Goal: Information Seeking & Learning: Learn about a topic

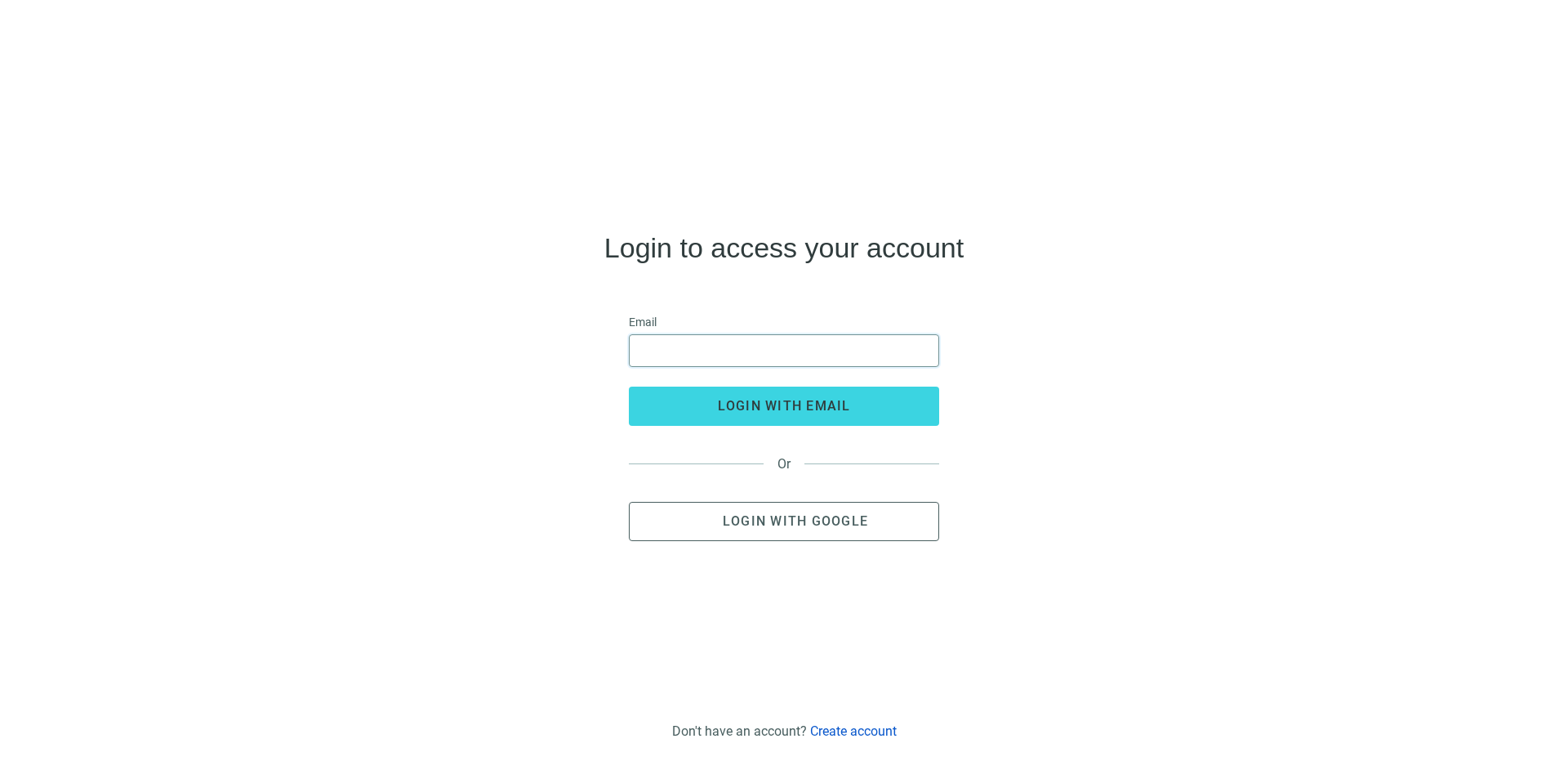
click at [699, 361] on input "email" at bounding box center [784, 350] width 289 height 31
click at [660, 353] on input "email" at bounding box center [784, 350] width 289 height 31
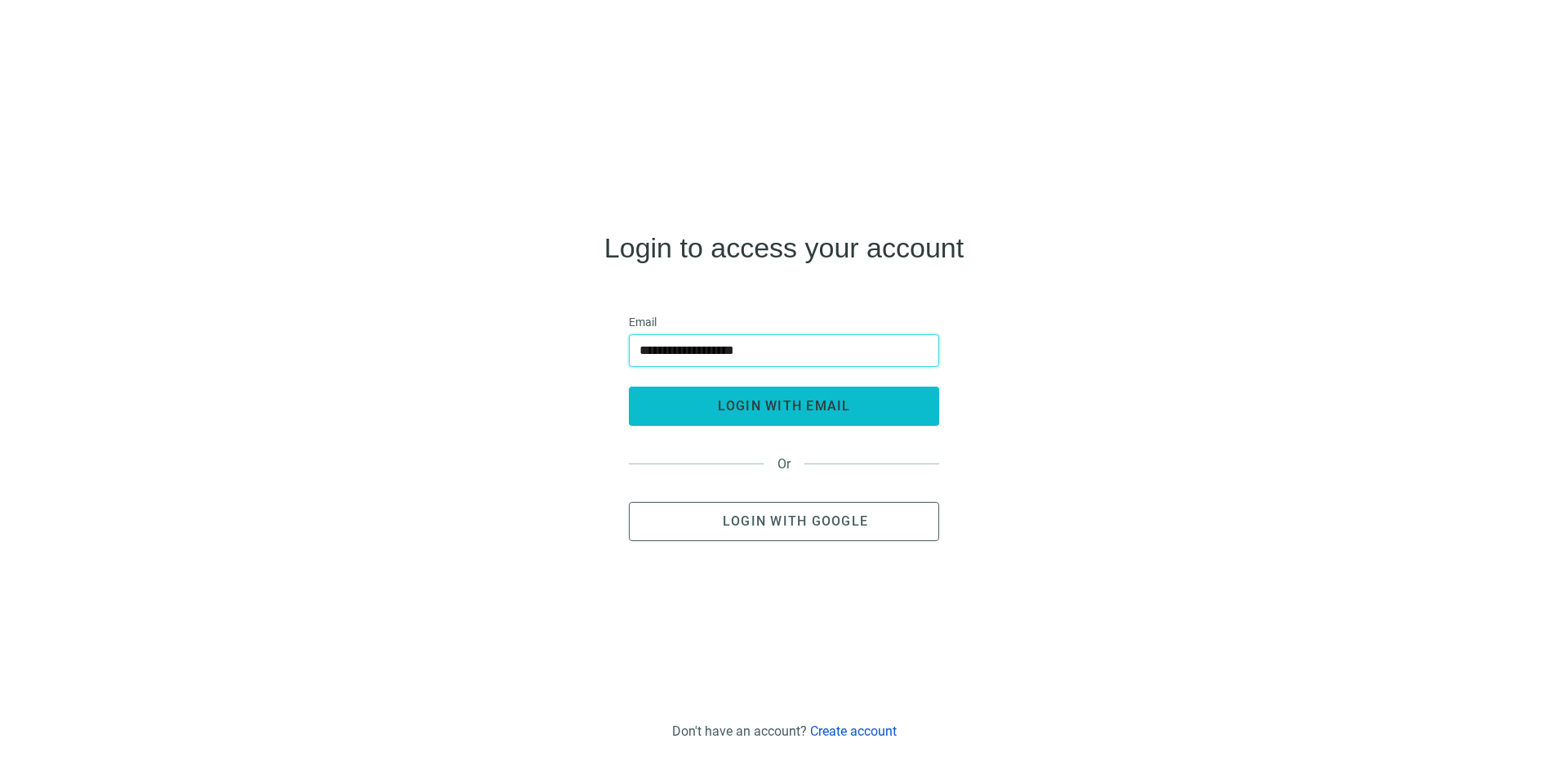
type input "**********"
click at [771, 403] on span "login with email" at bounding box center [784, 405] width 133 height 16
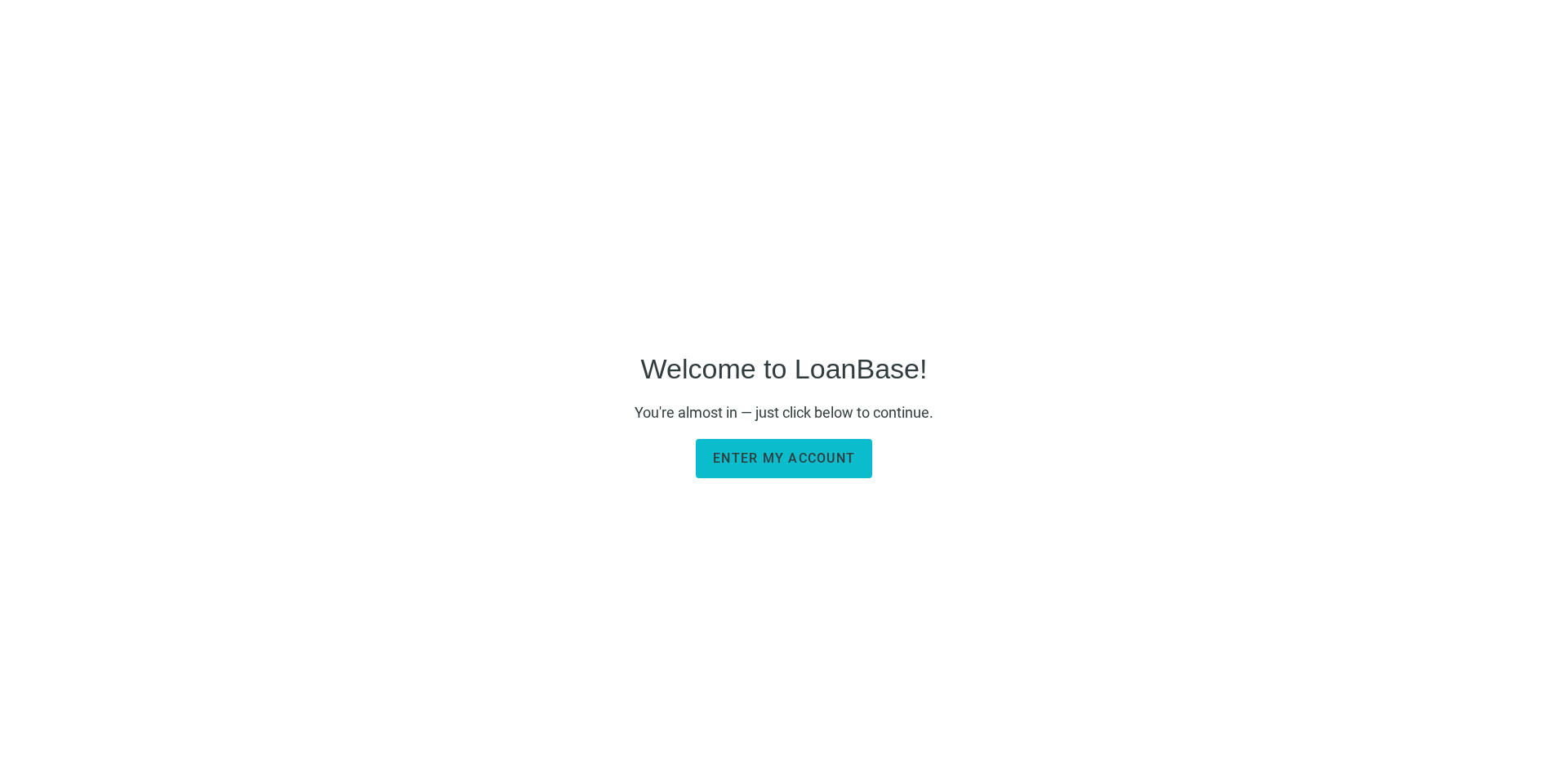
click at [760, 459] on span "Enter my account" at bounding box center [784, 457] width 142 height 16
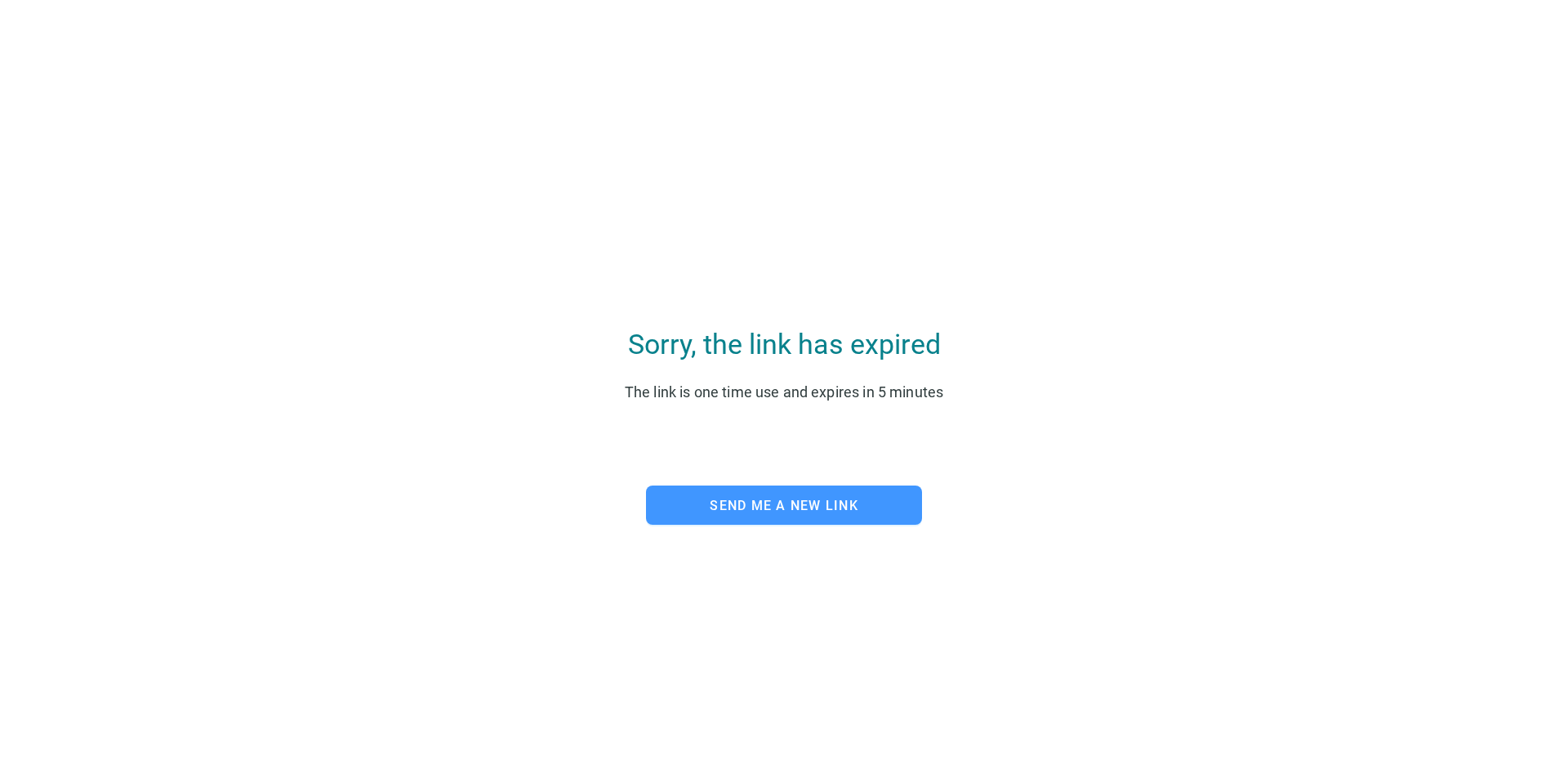
click at [767, 513] on span "Send me a new link" at bounding box center [784, 506] width 148 height 16
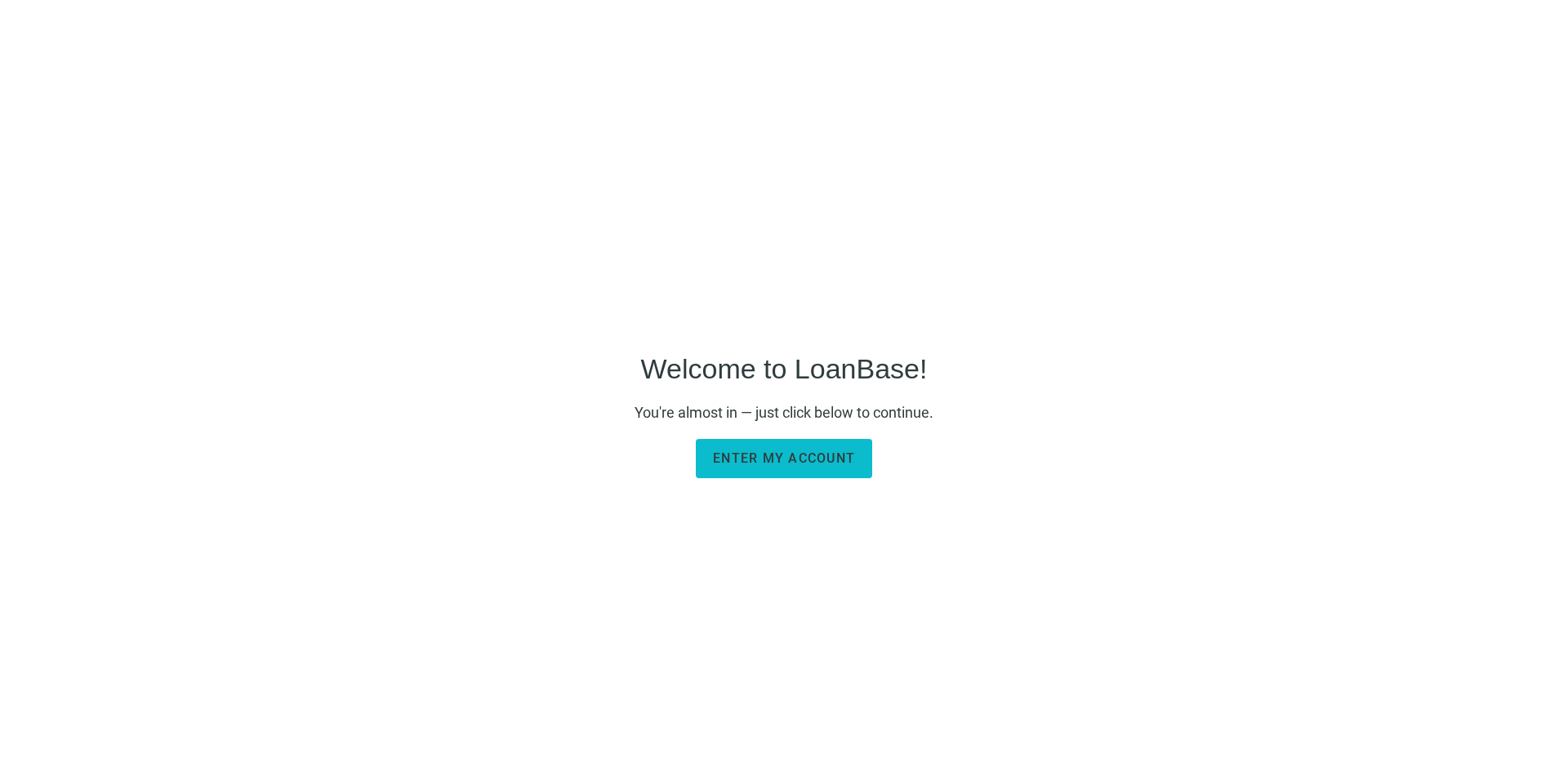
click at [757, 464] on span "Enter my account" at bounding box center [784, 457] width 142 height 16
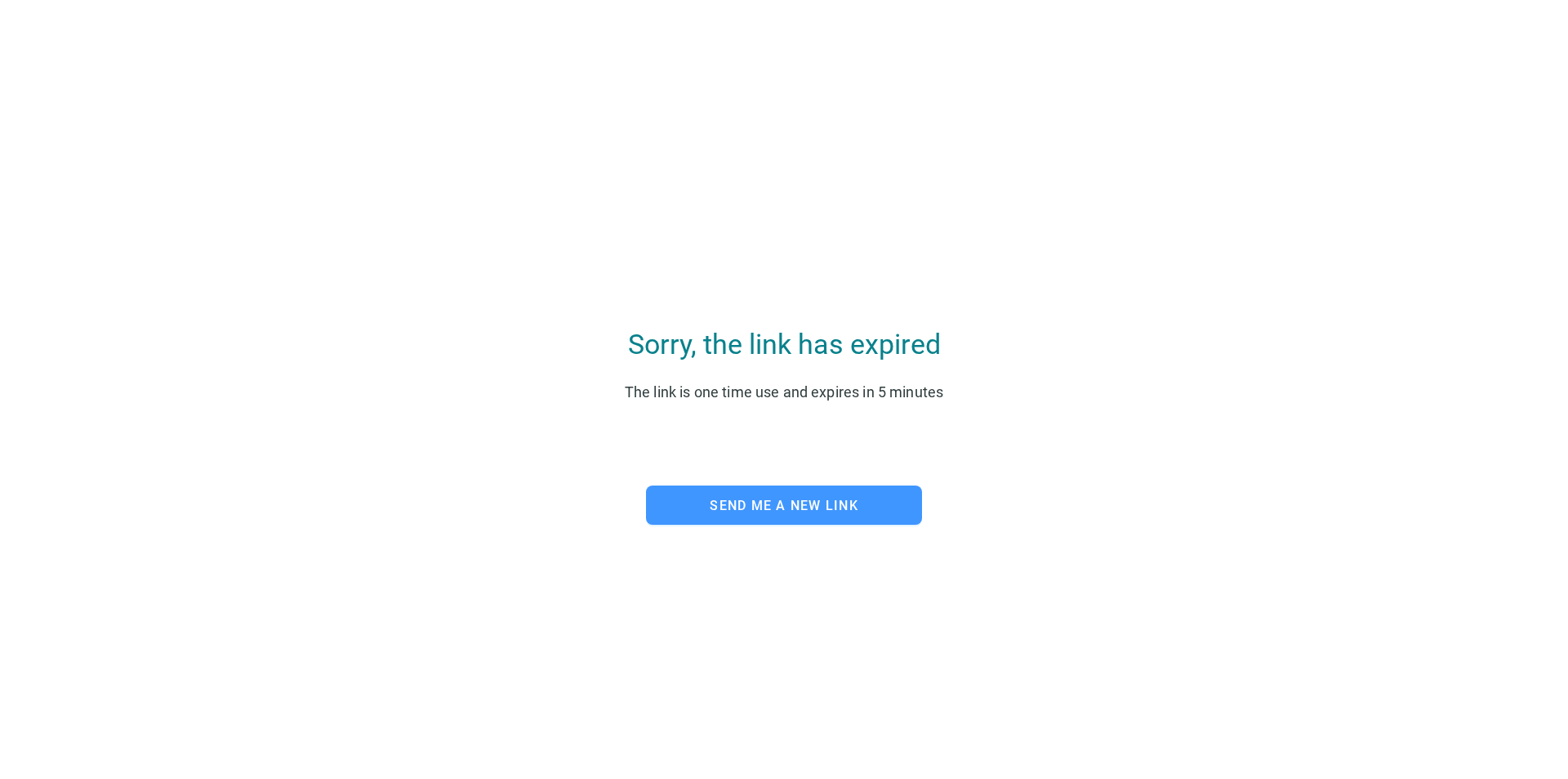
click at [777, 506] on span "Send me a new link" at bounding box center [784, 506] width 148 height 16
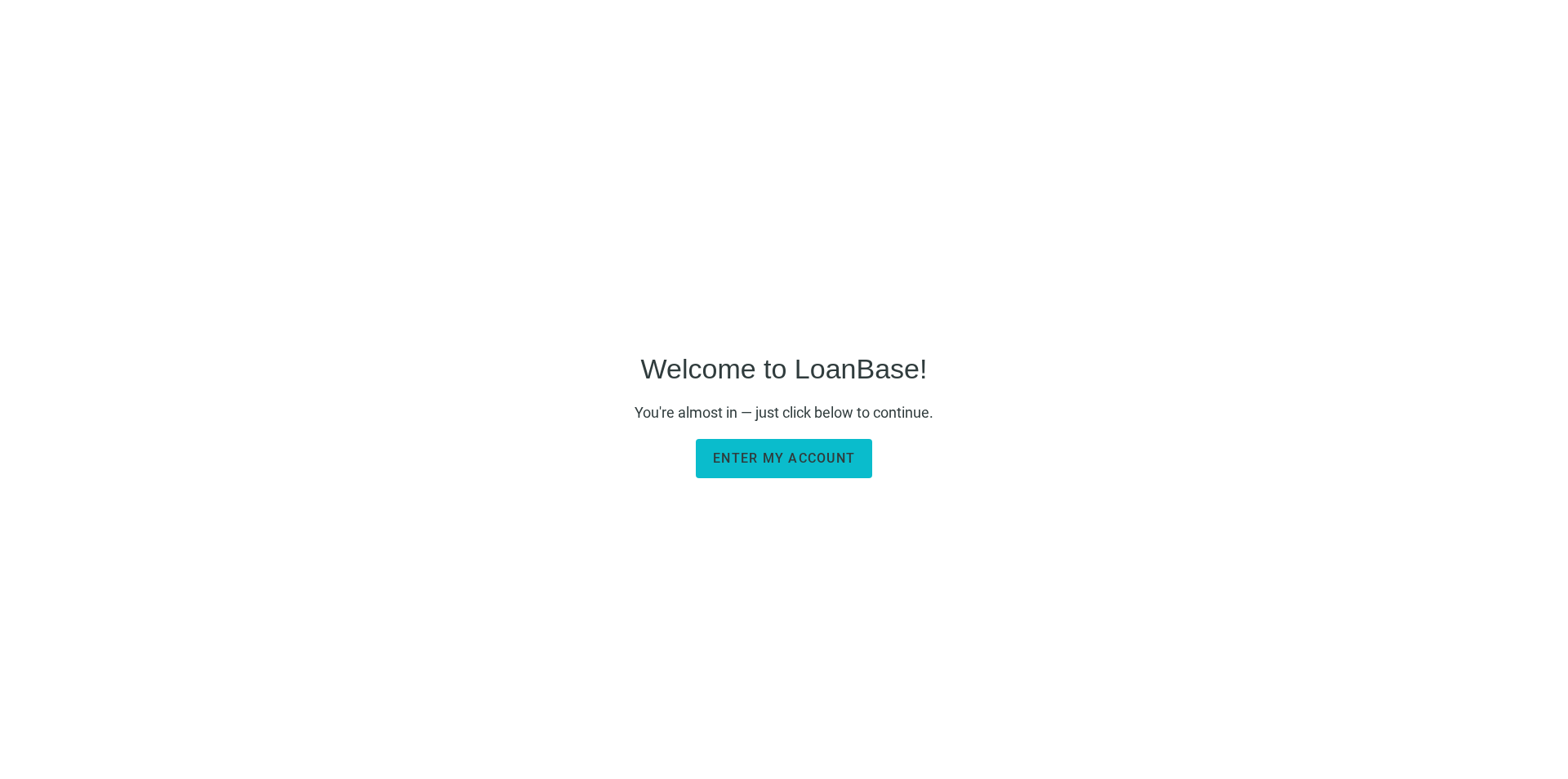
click at [768, 462] on span "Enter my account" at bounding box center [784, 457] width 142 height 16
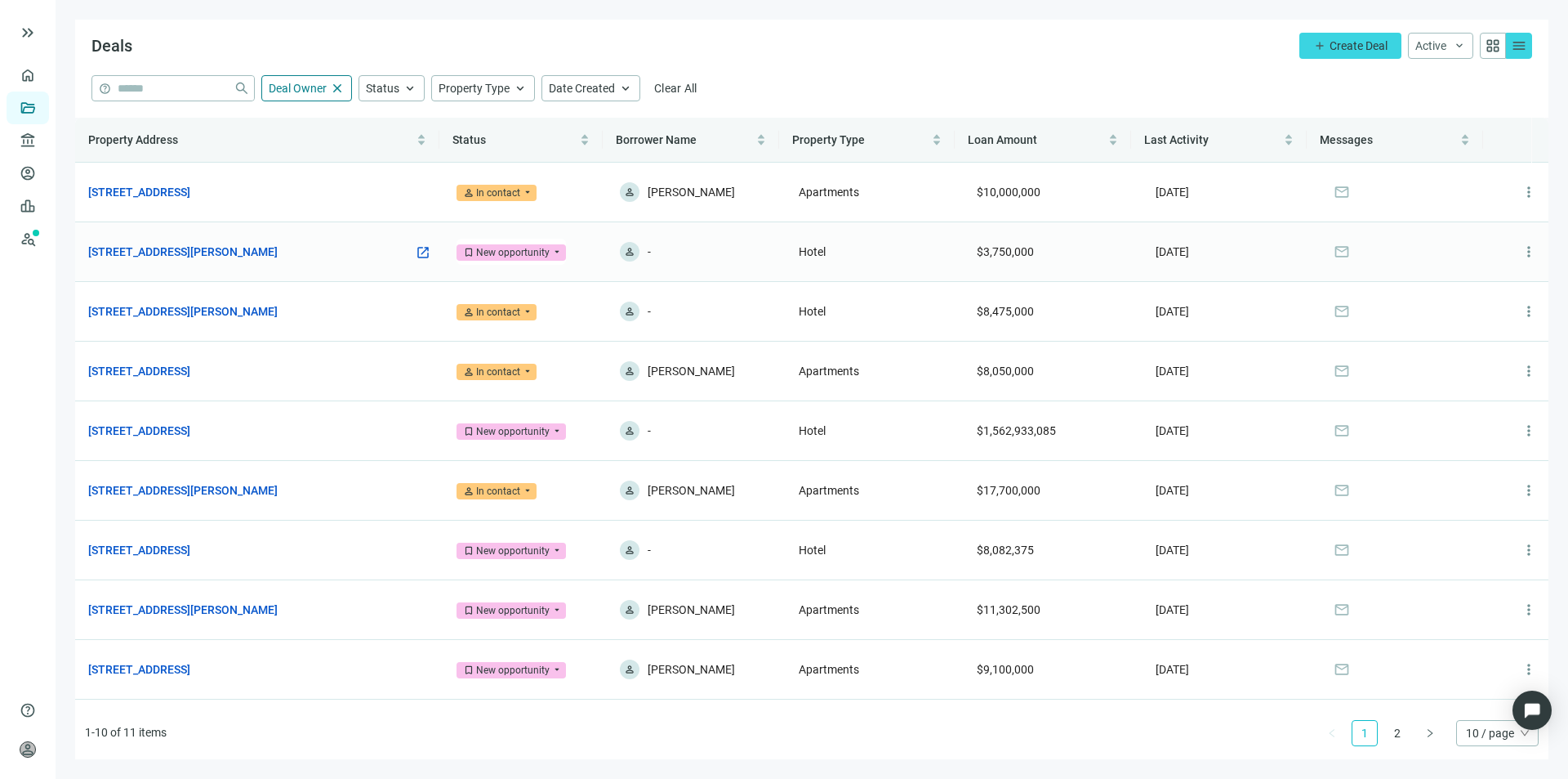
click at [374, 244] on td "7010 McCutcheon Rd, Chattanooga, TN 37421 open_in_new" at bounding box center [259, 252] width 369 height 60
click at [259, 315] on link "[STREET_ADDRESS][PERSON_NAME]" at bounding box center [182, 312] width 190 height 18
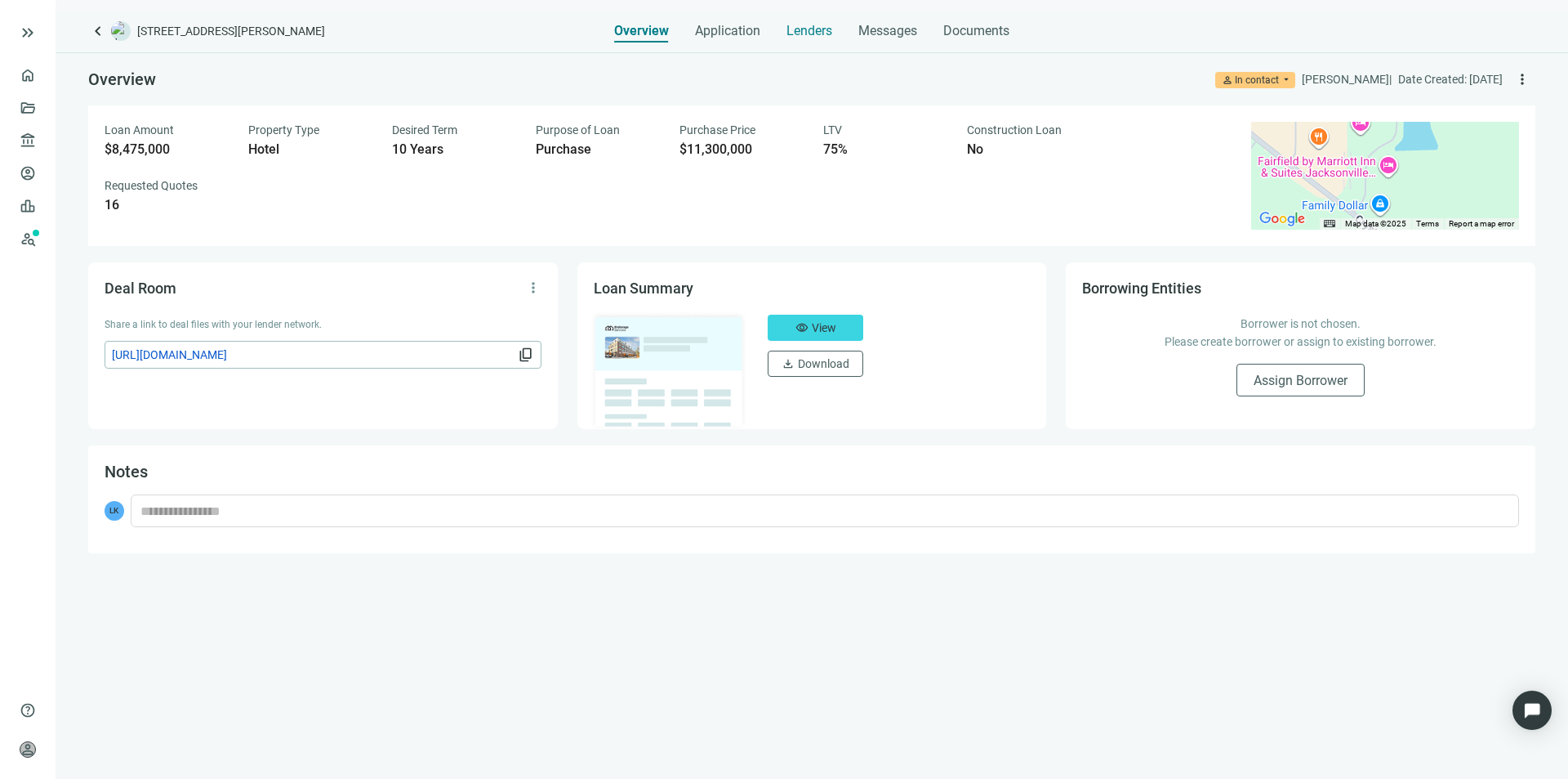
click at [801, 36] on span "Lenders" at bounding box center [809, 31] width 46 height 17
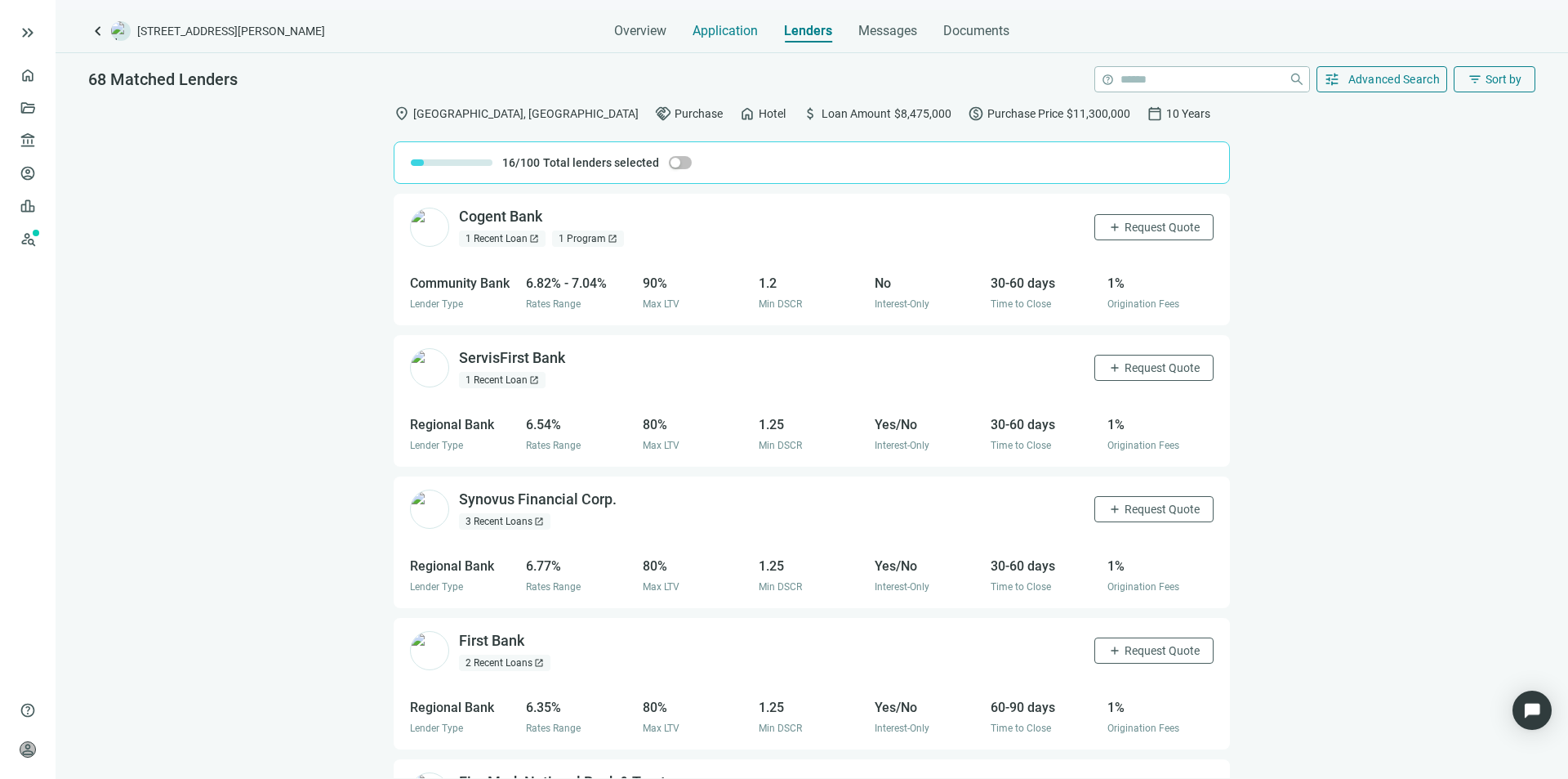
click at [731, 35] on span "Application" at bounding box center [725, 31] width 65 height 17
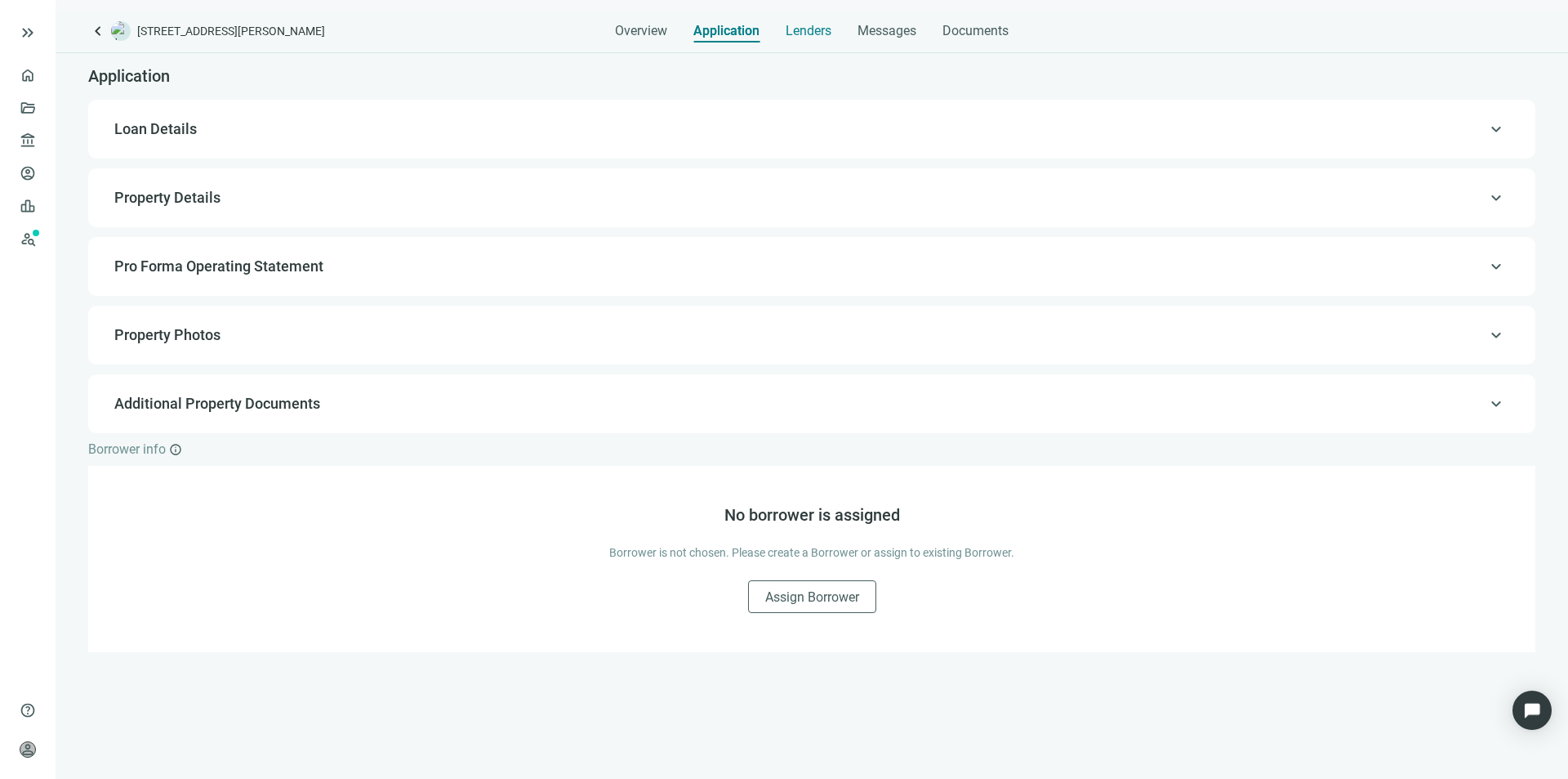
click at [813, 31] on span "Lenders" at bounding box center [808, 31] width 46 height 17
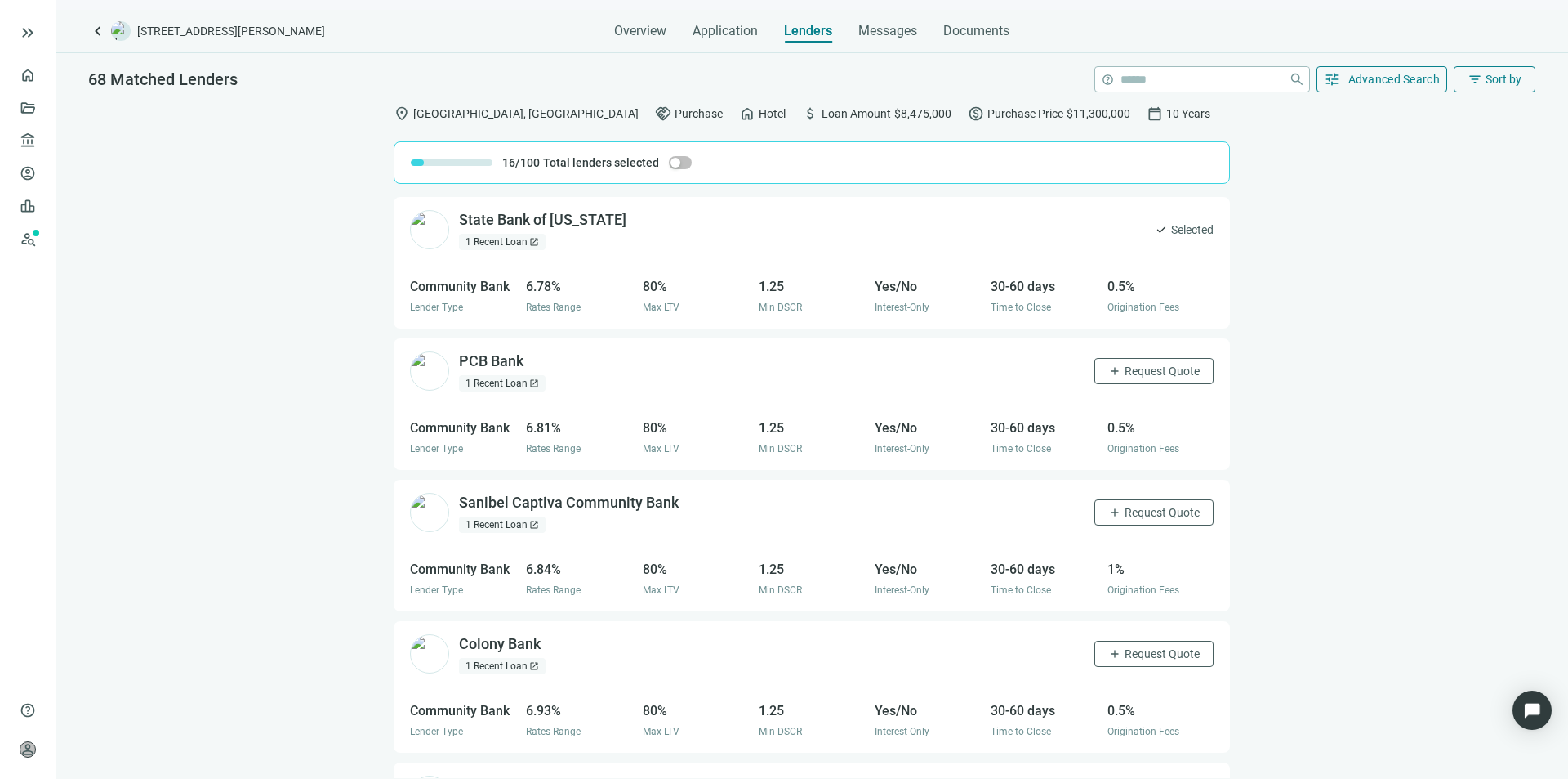
scroll to position [980, 0]
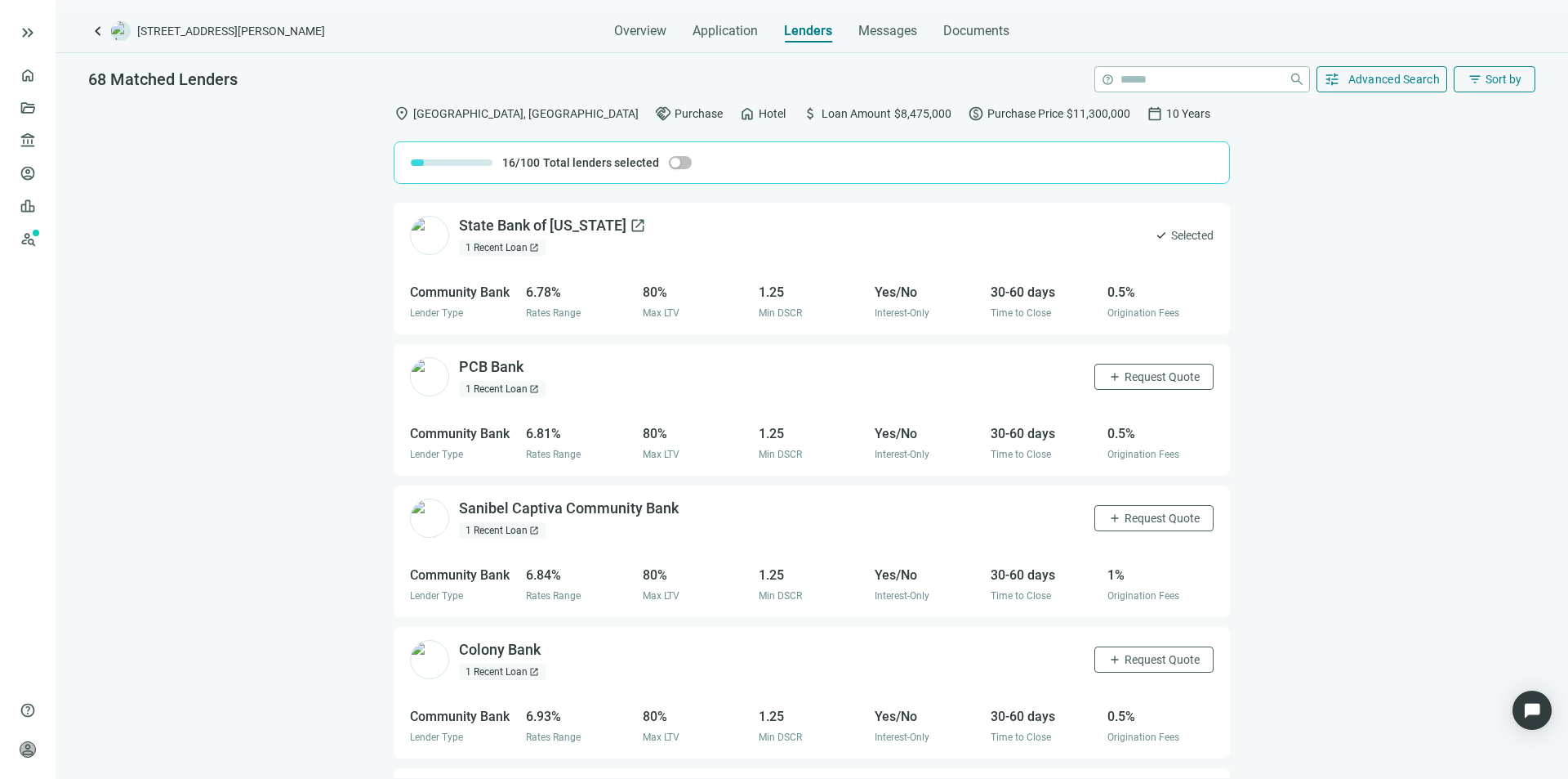
click at [543, 230] on div "State Bank of Texas open_in_new" at bounding box center [552, 225] width 187 height 21
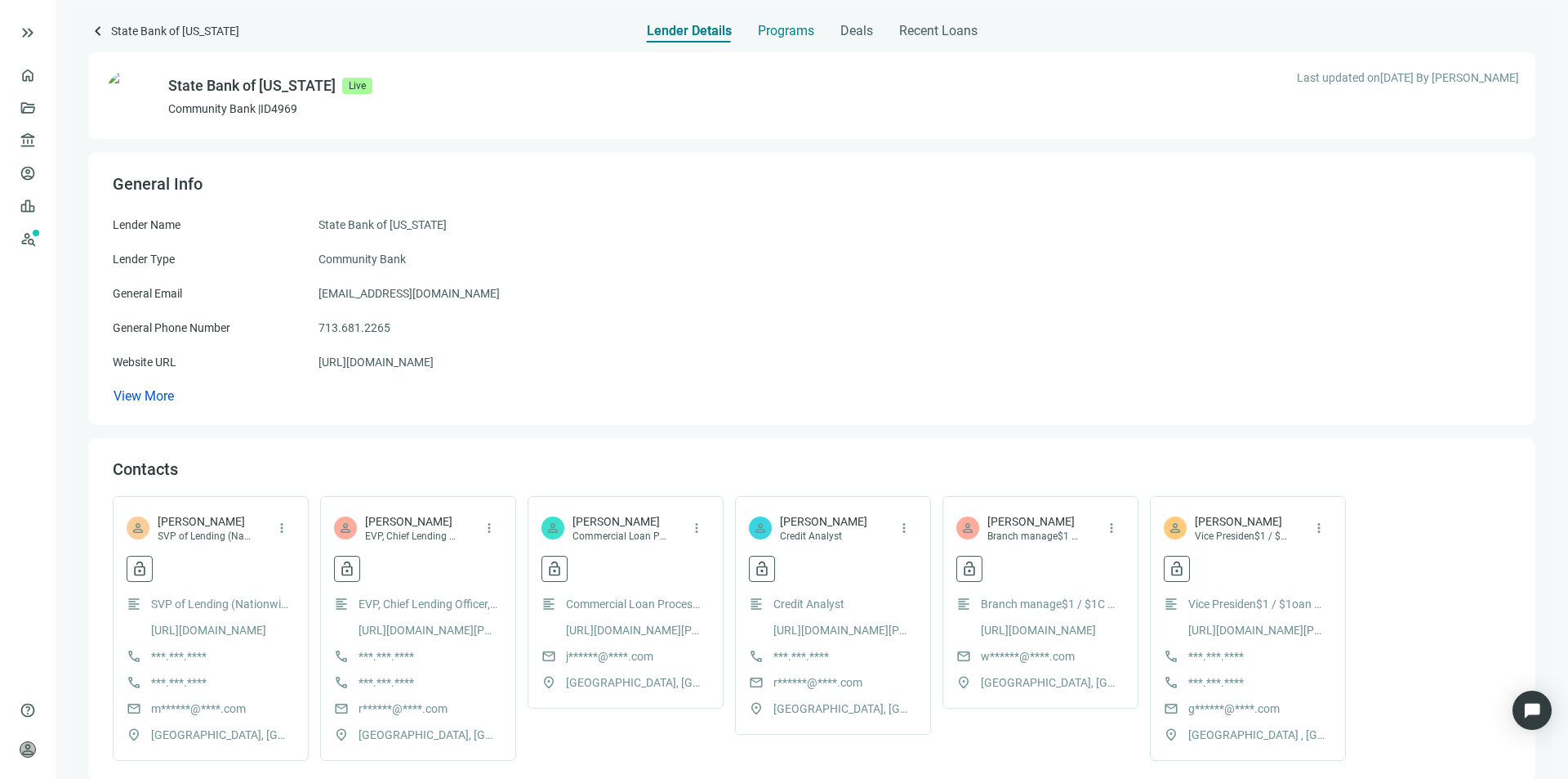
click at [785, 31] on span "Programs" at bounding box center [786, 31] width 56 height 17
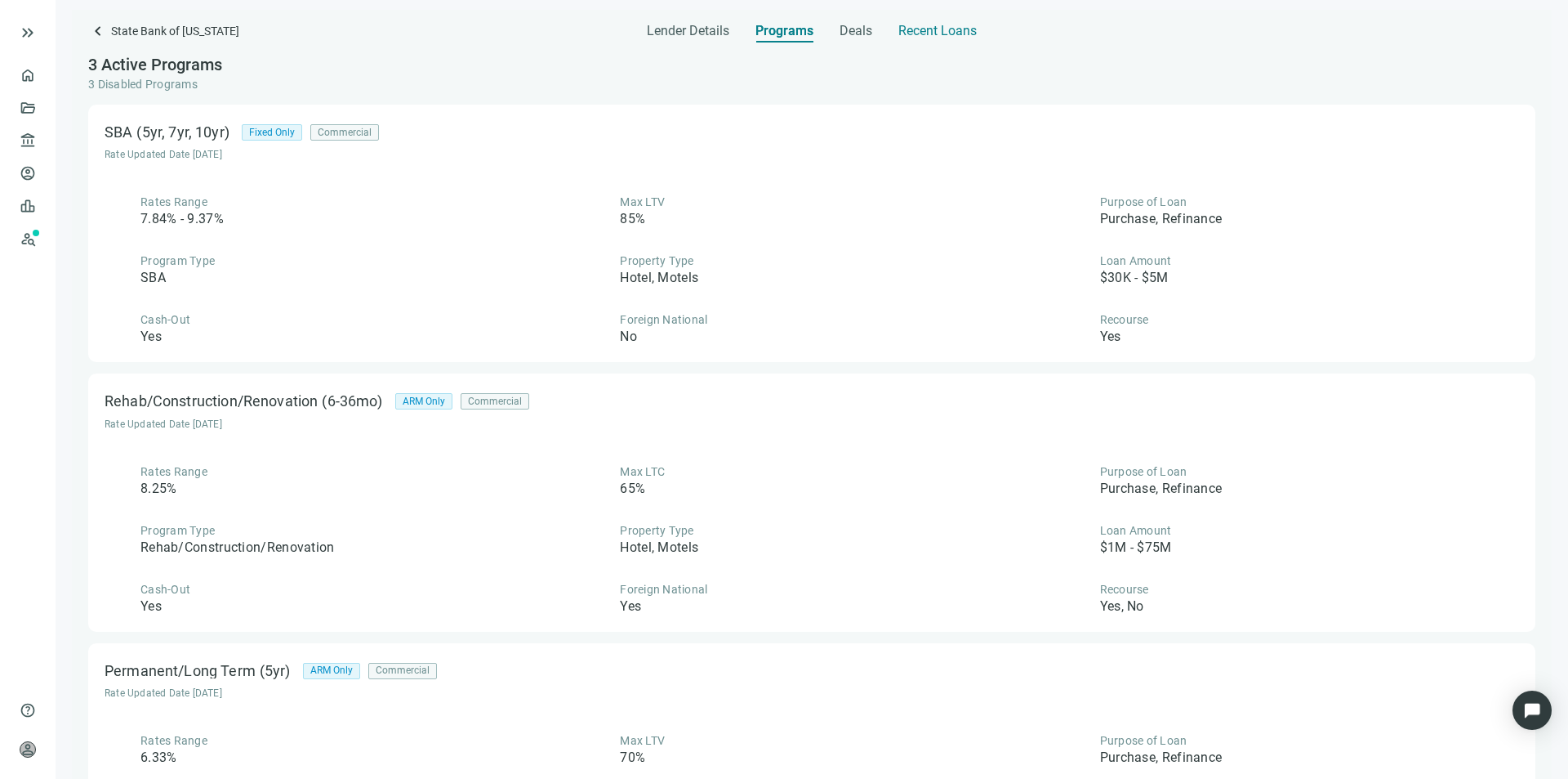
click at [917, 29] on span "Recent Loans" at bounding box center [938, 31] width 79 height 17
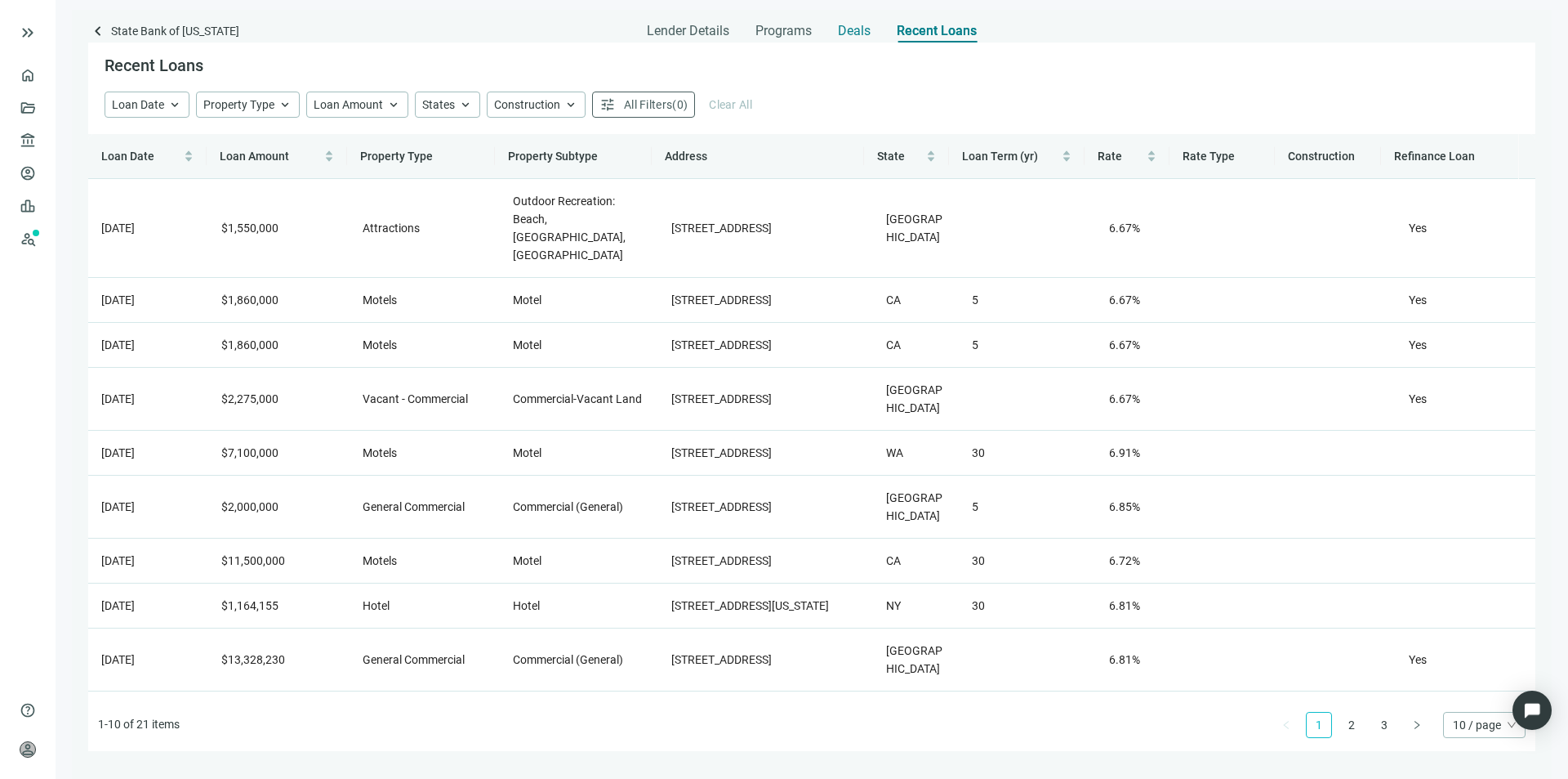
click at [861, 29] on span "Deals" at bounding box center [854, 31] width 32 height 17
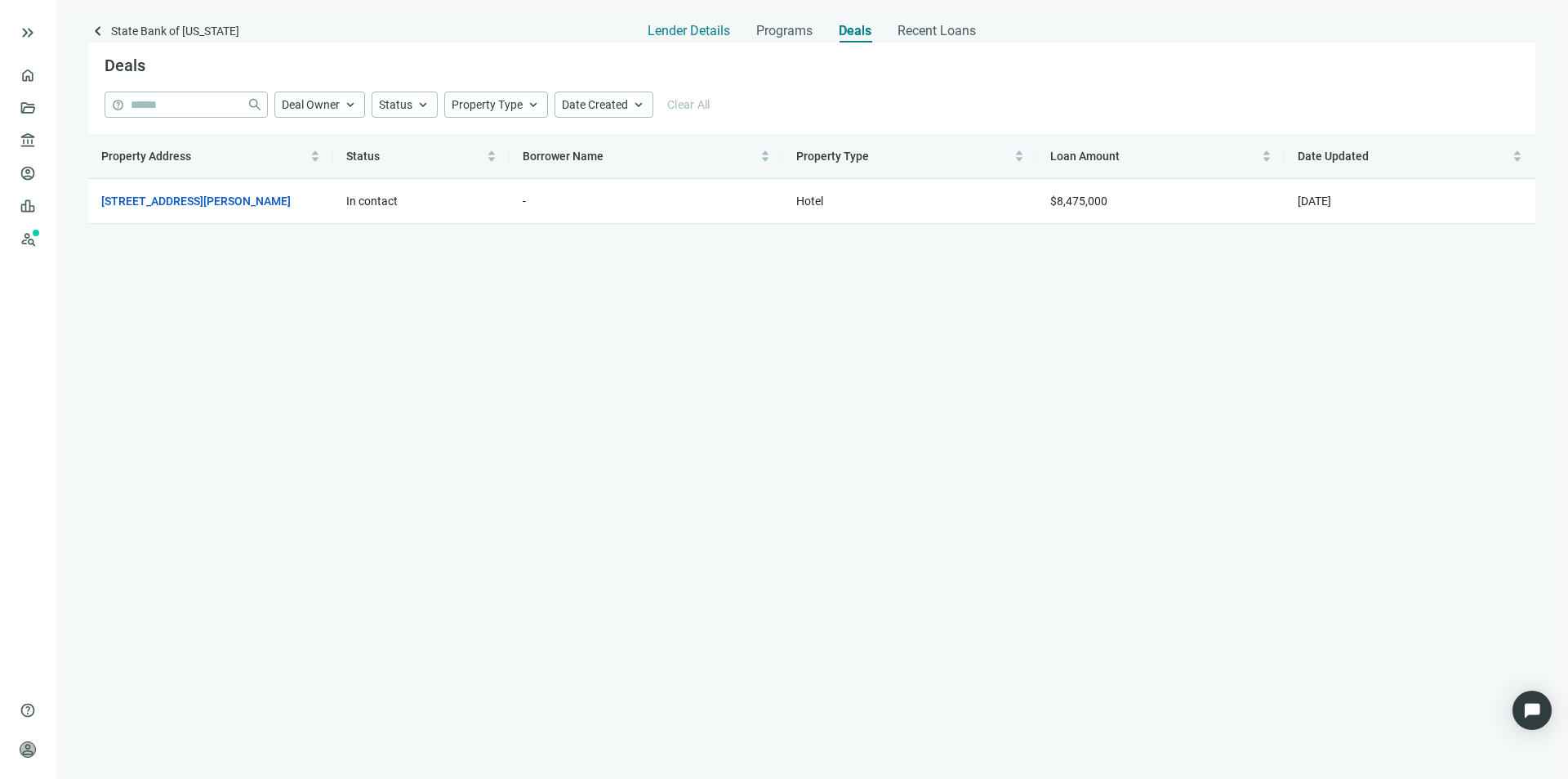
drag, startPoint x: 702, startPoint y: 28, endPoint x: 682, endPoint y: 36, distance: 21.5
click at [701, 28] on span "Lender Details" at bounding box center [689, 31] width 83 height 17
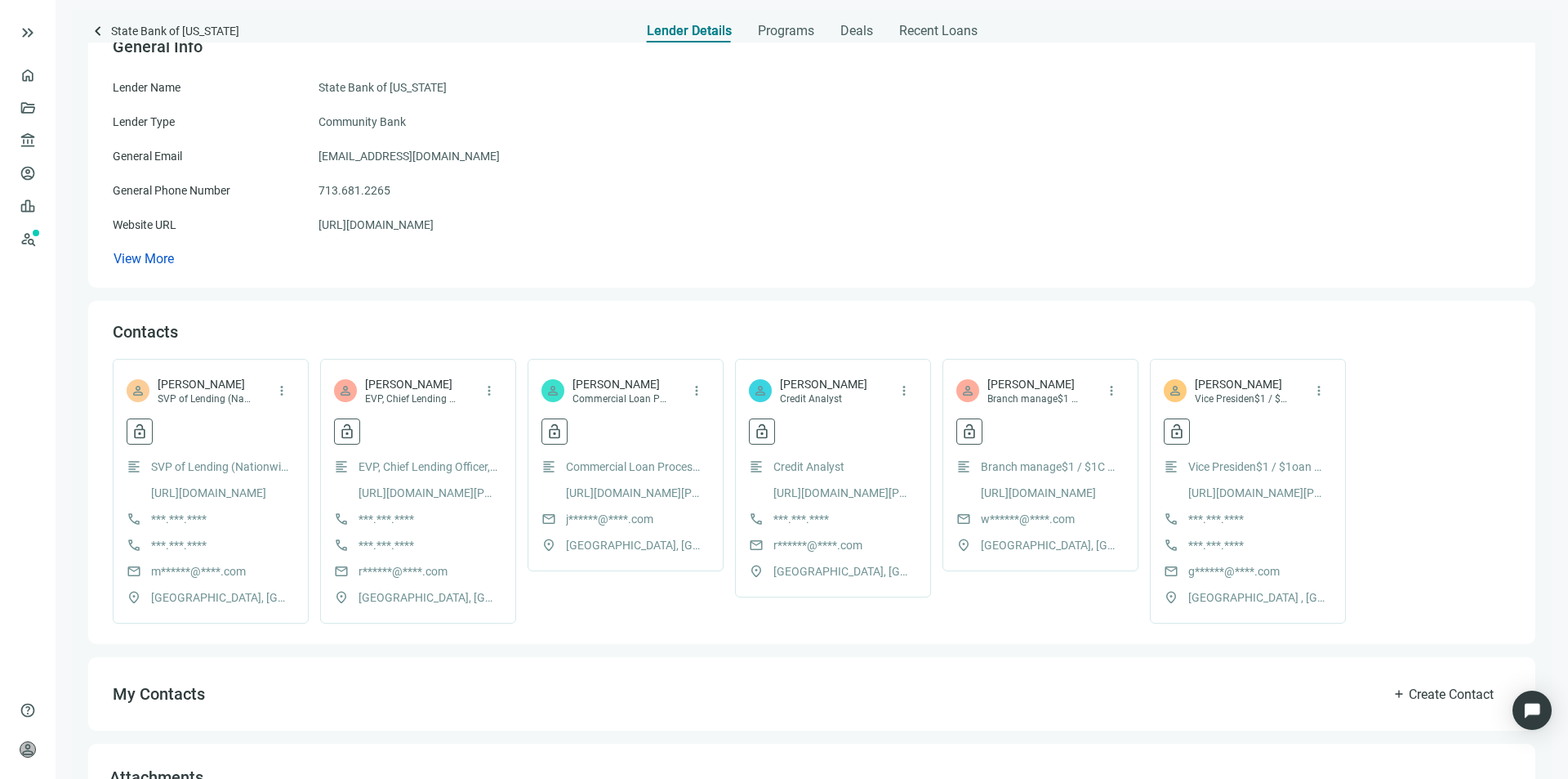
scroll to position [163, 0]
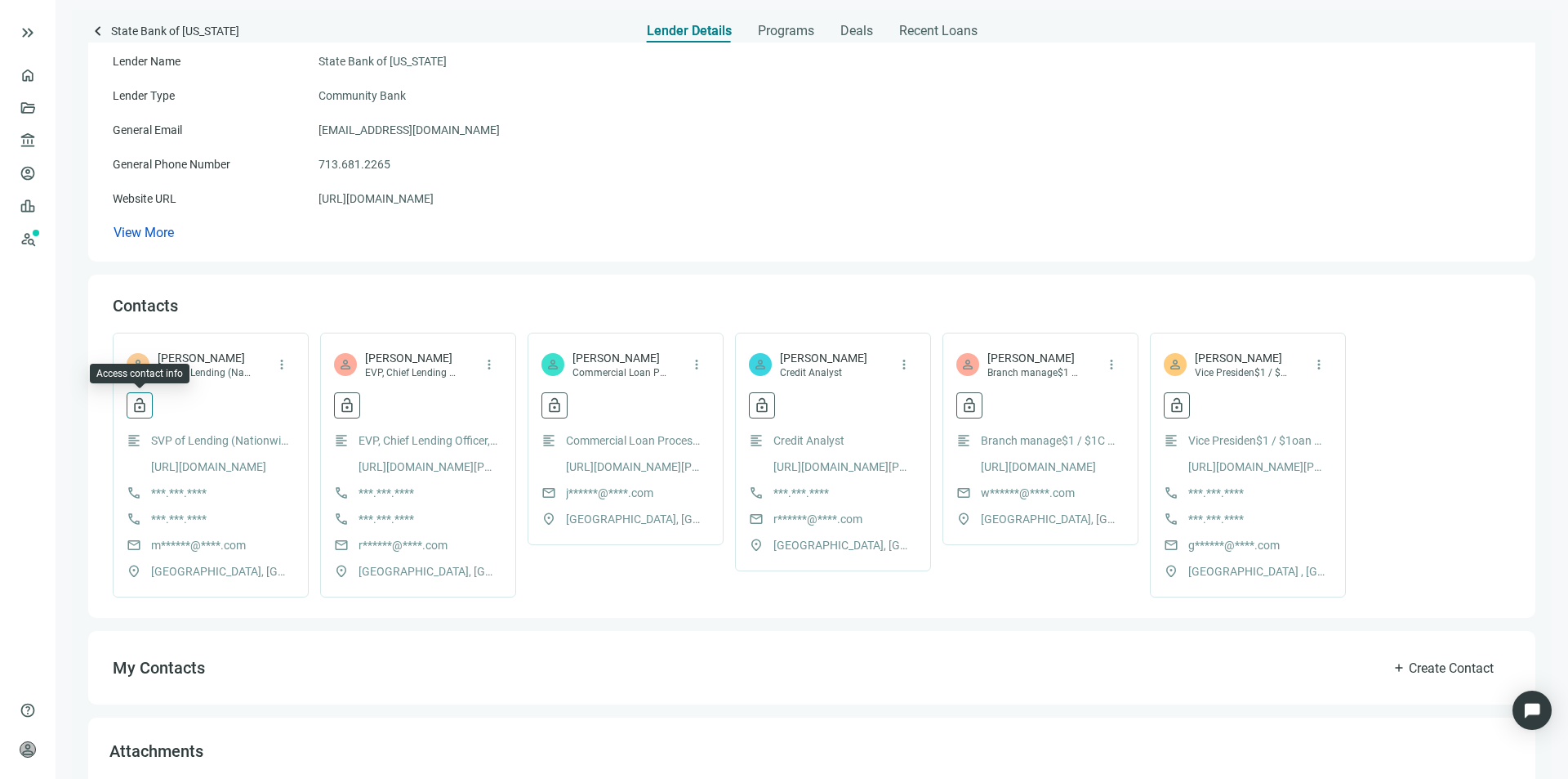
click at [142, 406] on span "lock_open" at bounding box center [140, 405] width 17 height 17
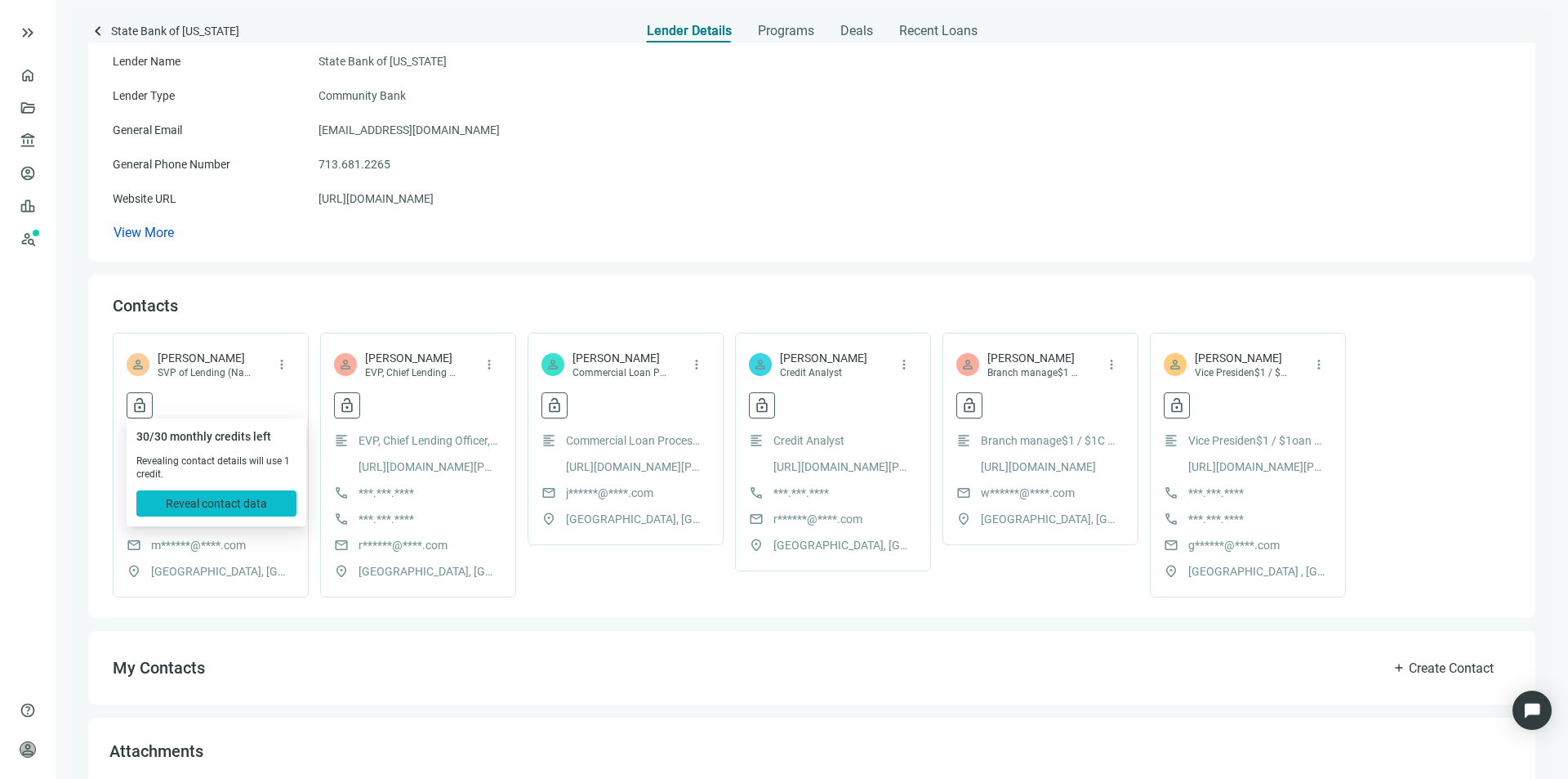
click at [184, 505] on span "Reveal contact data" at bounding box center [216, 504] width 101 height 13
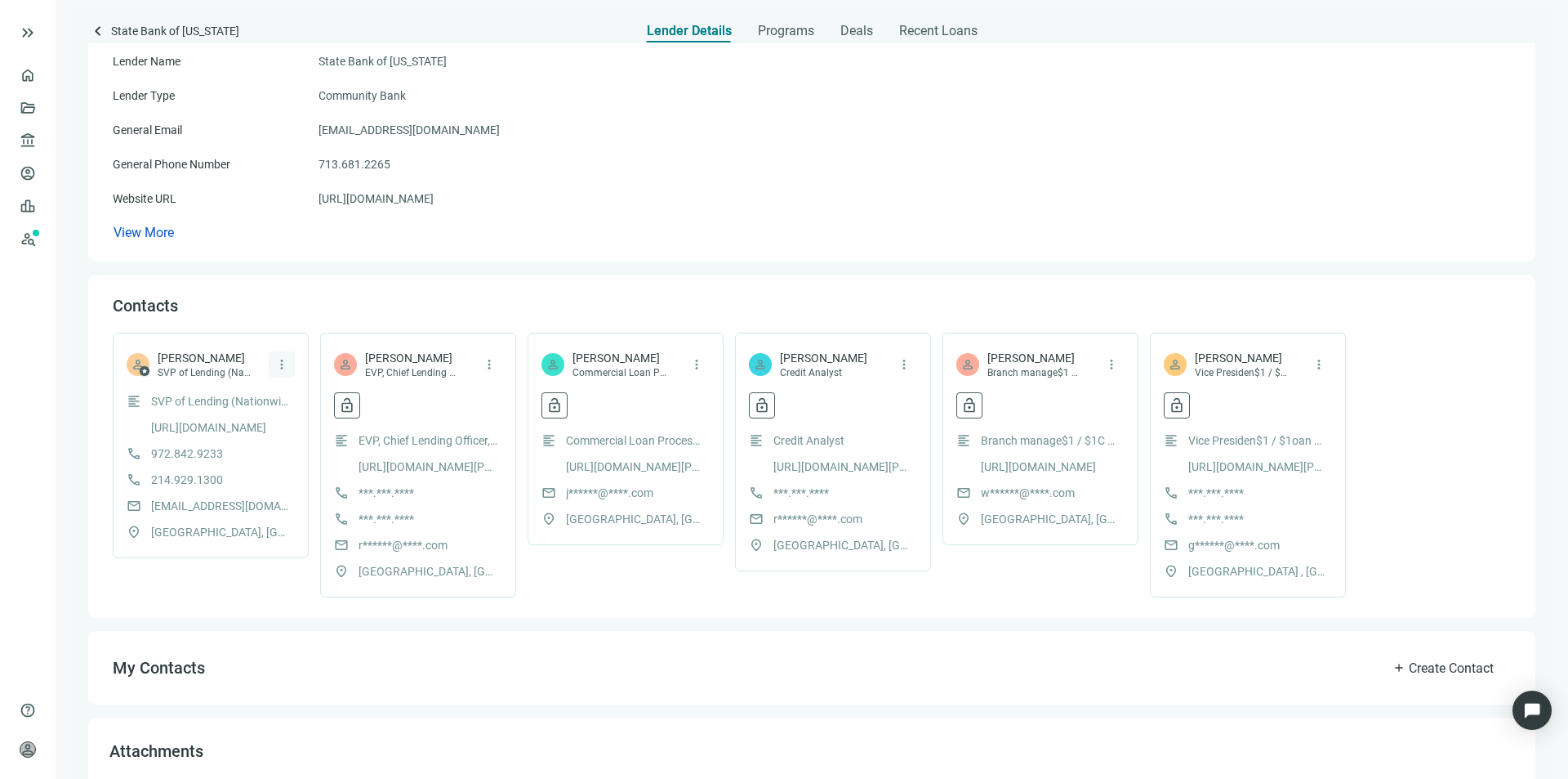
click at [280, 367] on span "more_vert" at bounding box center [282, 365] width 15 height 15
click at [323, 316] on div "Contacts" at bounding box center [812, 306] width 1398 height 22
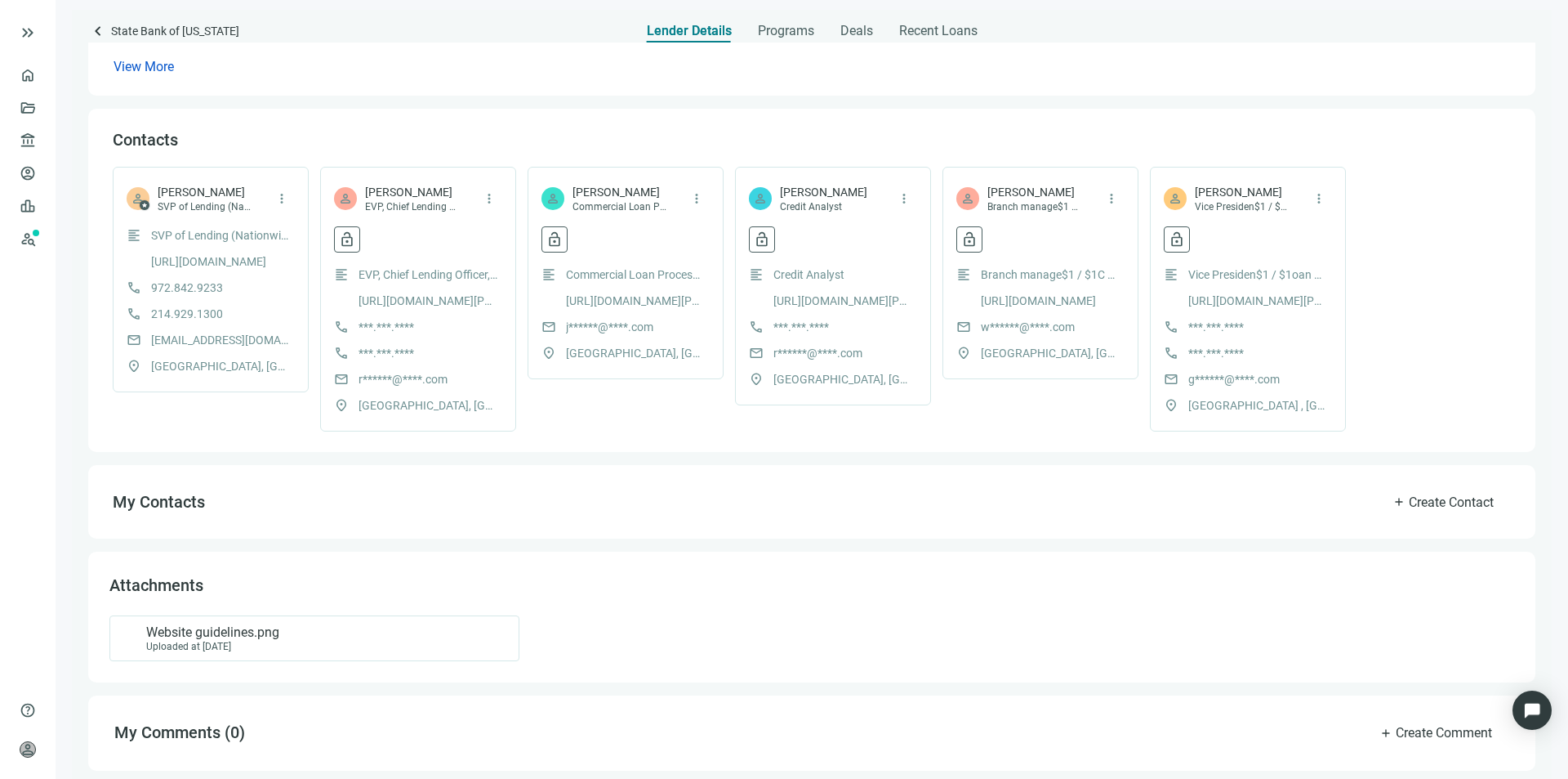
scroll to position [331, 0]
click at [1392, 498] on span "add" at bounding box center [1399, 501] width 13 height 13
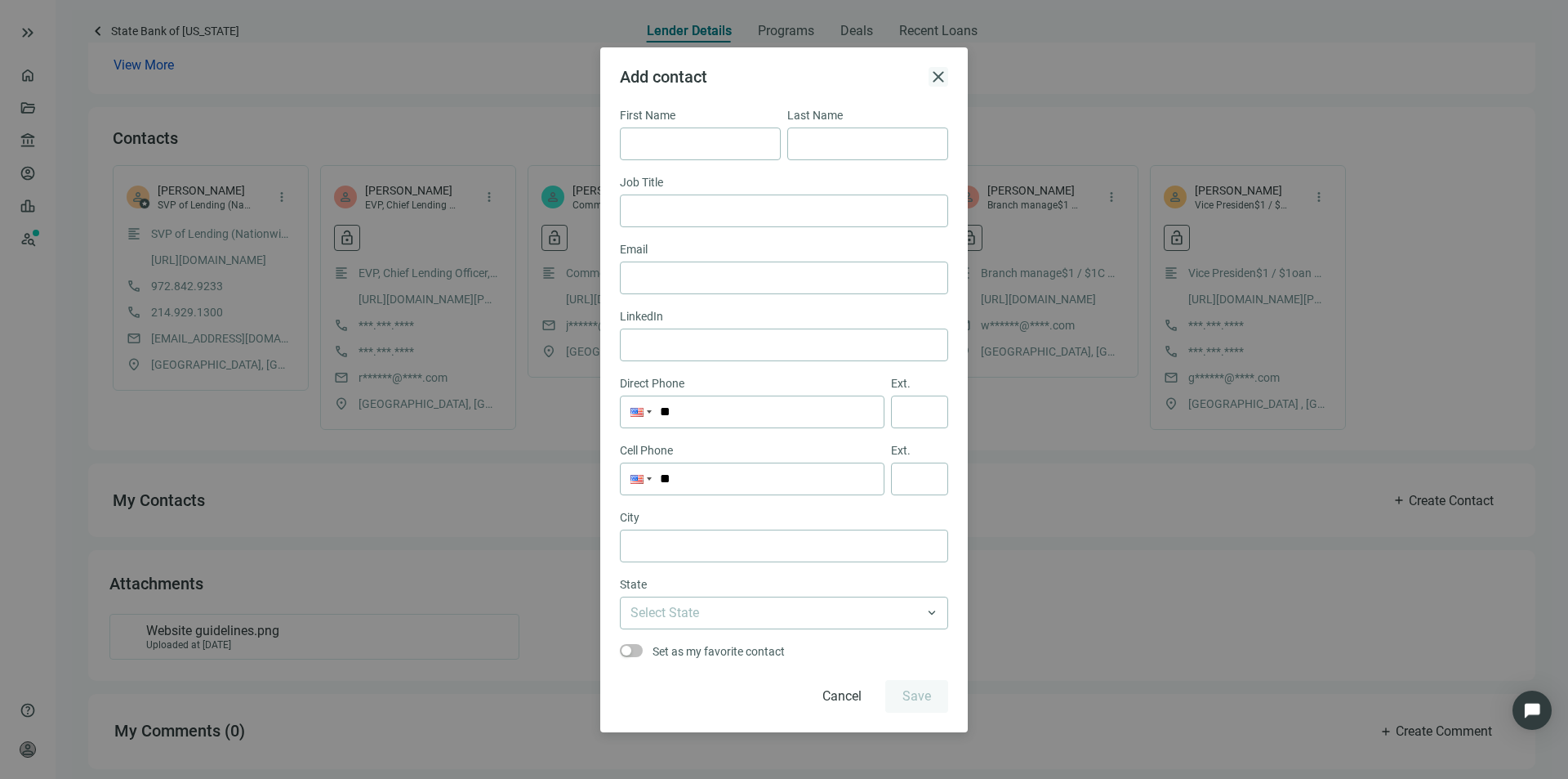
click at [948, 80] on span "close" at bounding box center [938, 77] width 20 height 20
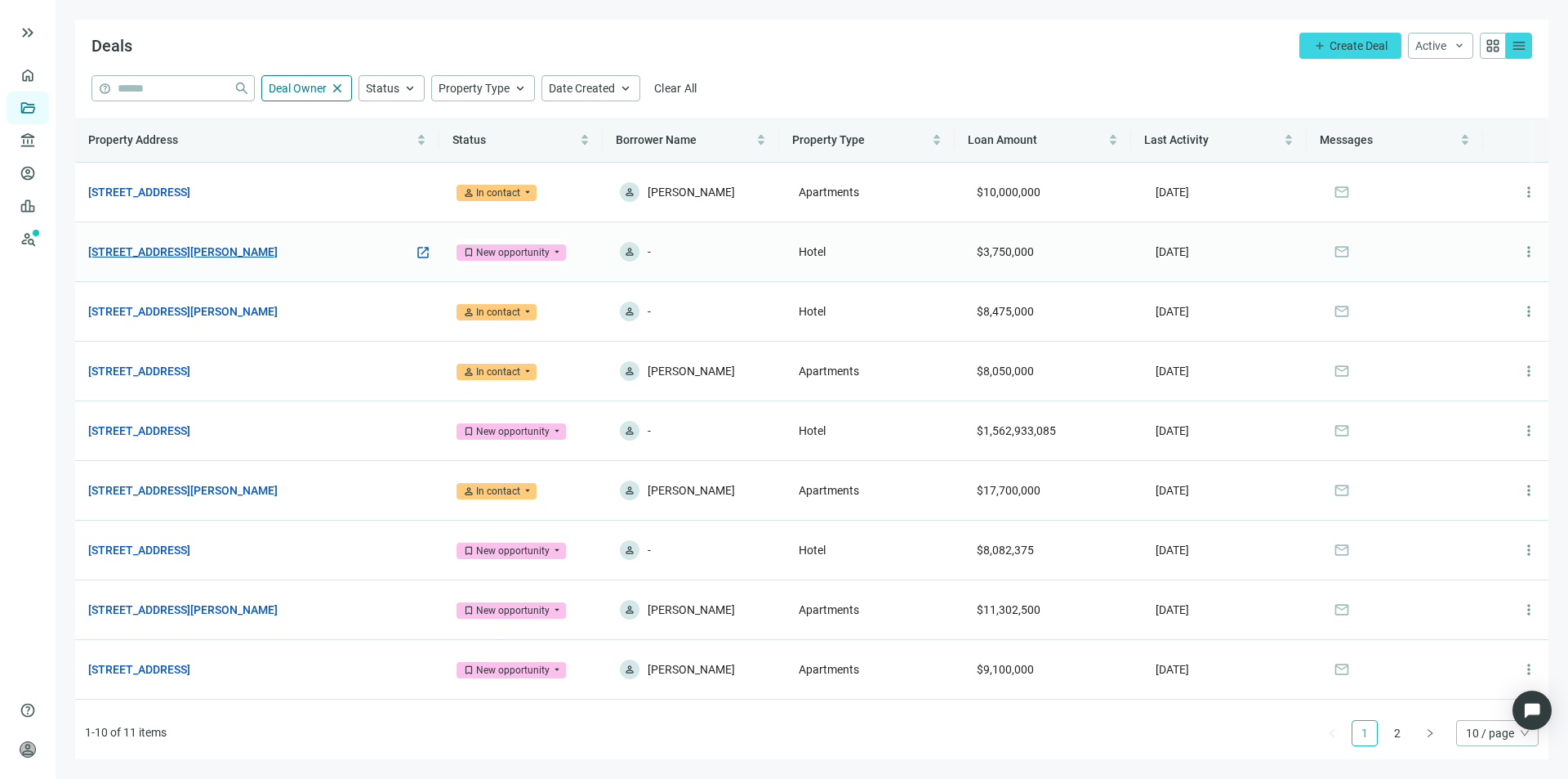
click at [268, 254] on link "[STREET_ADDRESS][PERSON_NAME]" at bounding box center [182, 252] width 190 height 18
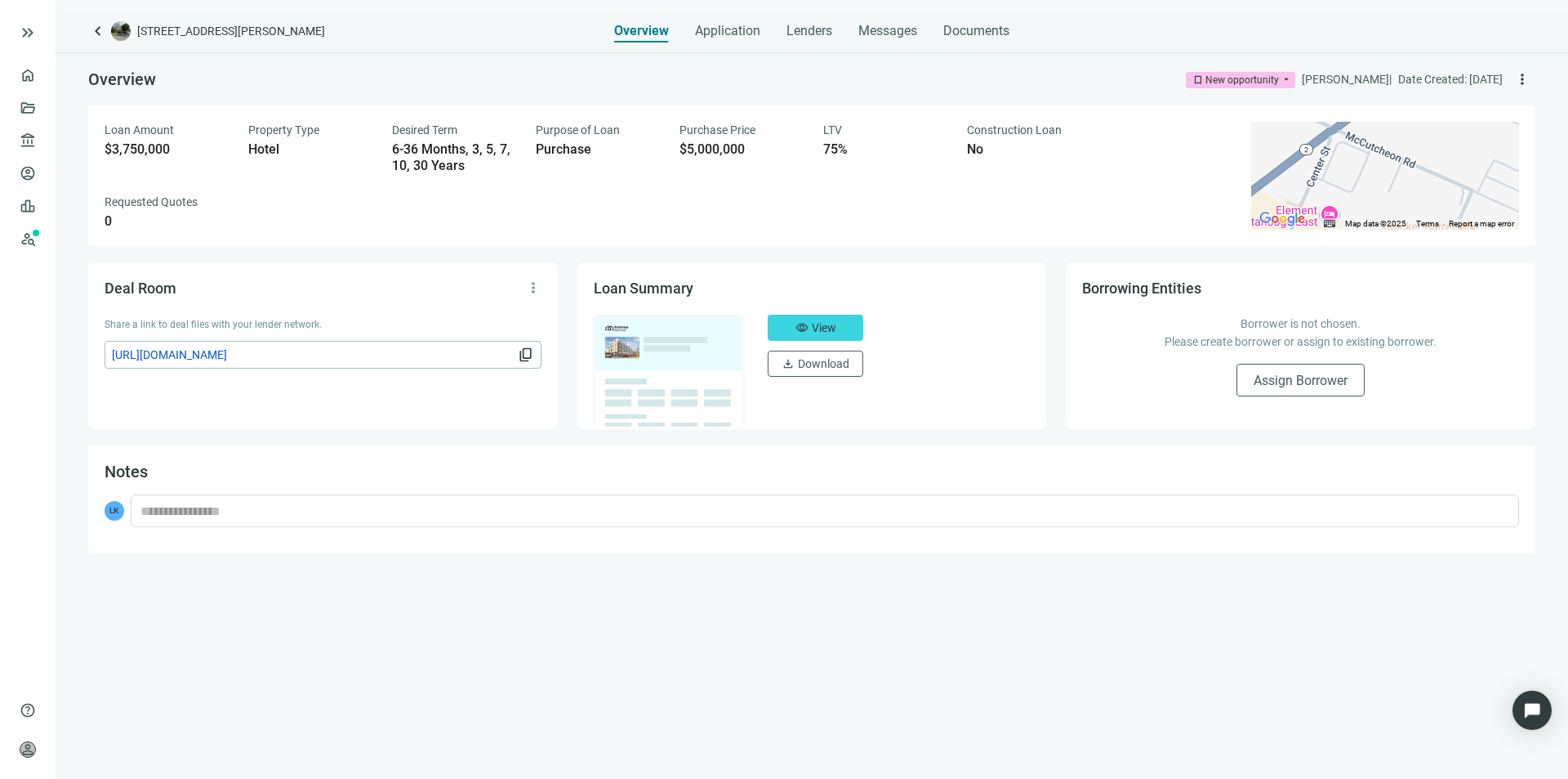
click at [631, 340] on img at bounding box center [668, 370] width 160 height 121
click at [813, 327] on span "View" at bounding box center [824, 328] width 25 height 13
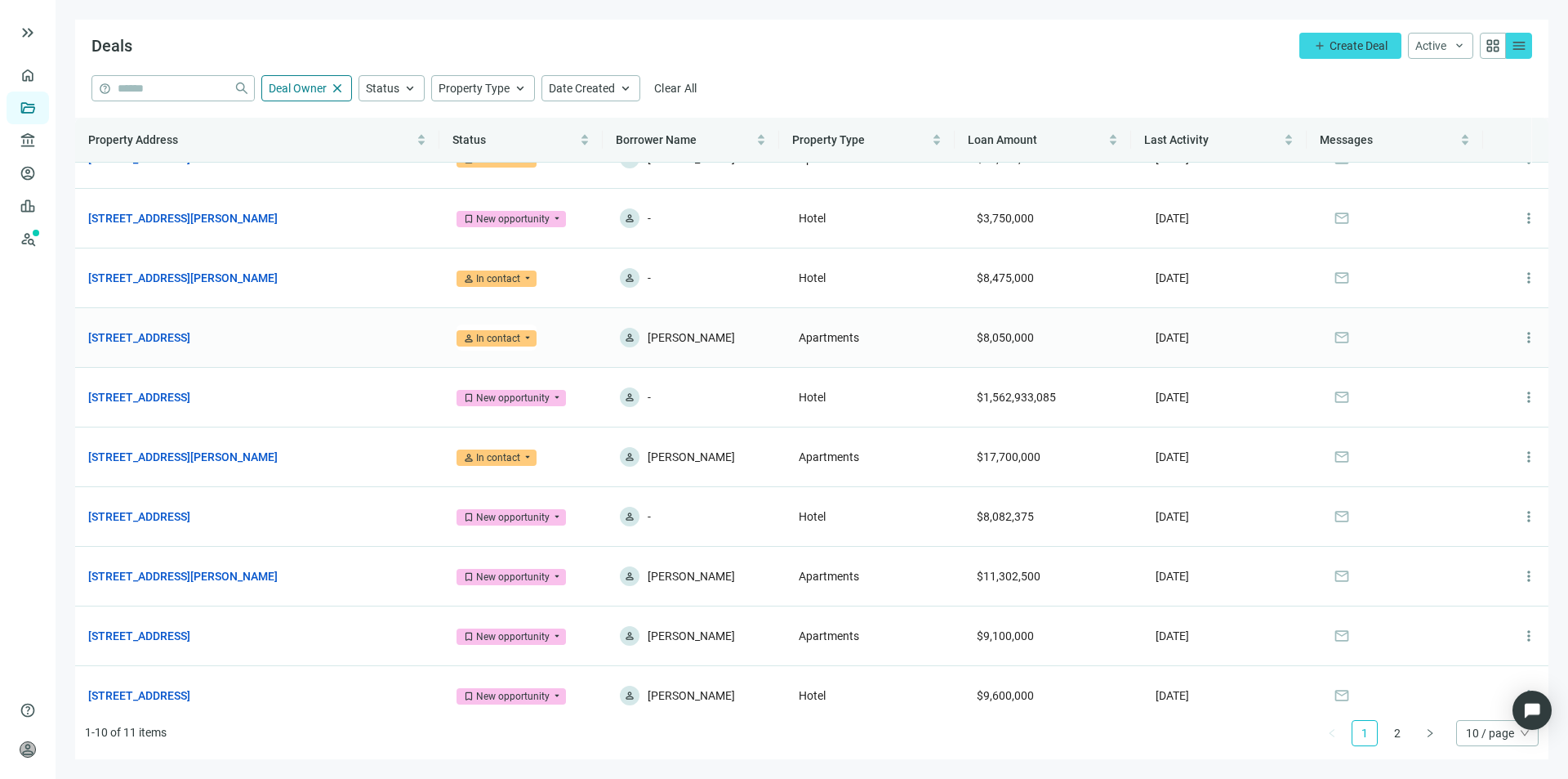
scroll to position [52, 0]
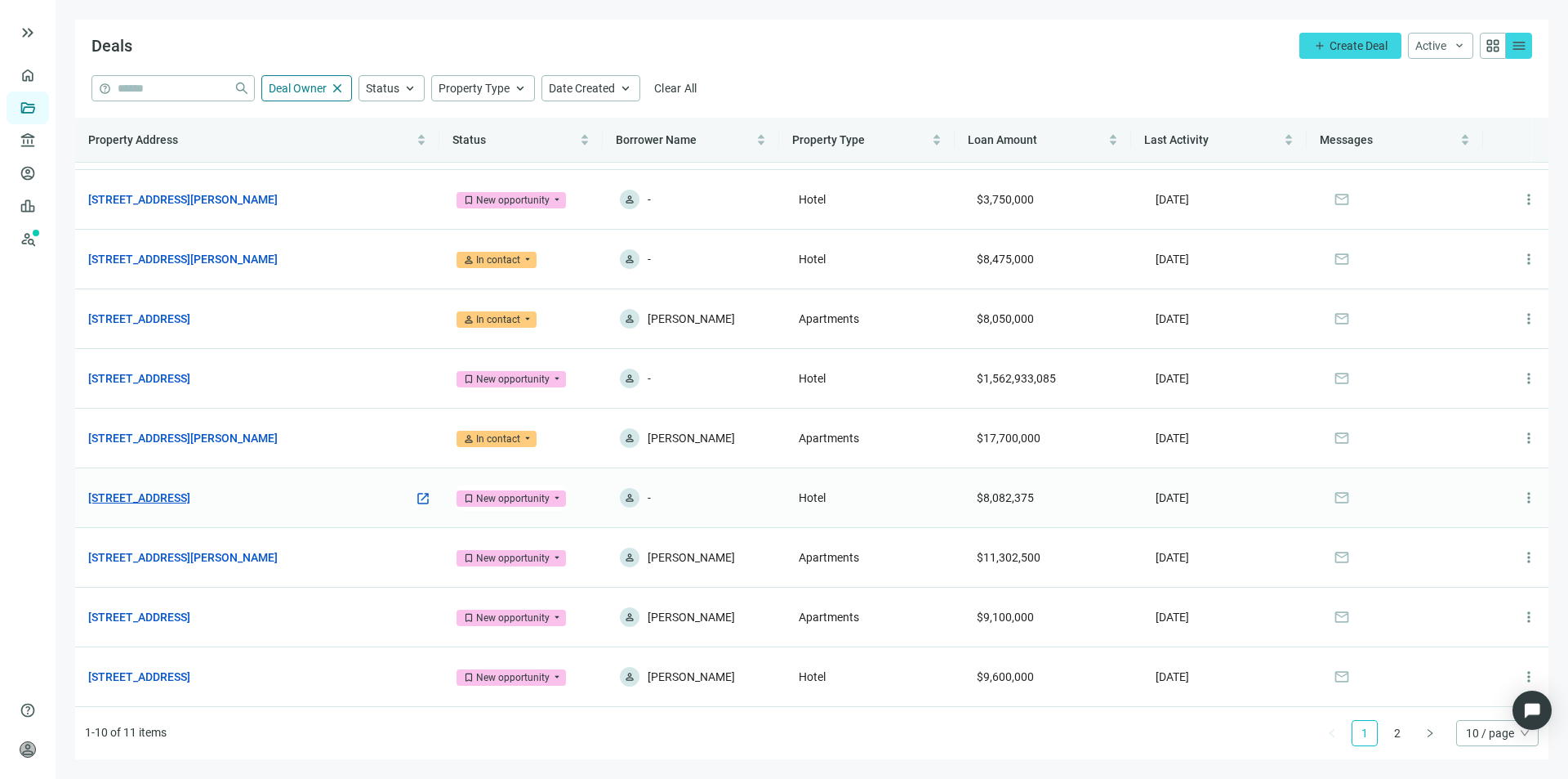
click at [191, 496] on link "[STREET_ADDRESS]" at bounding box center [138, 498] width 102 height 18
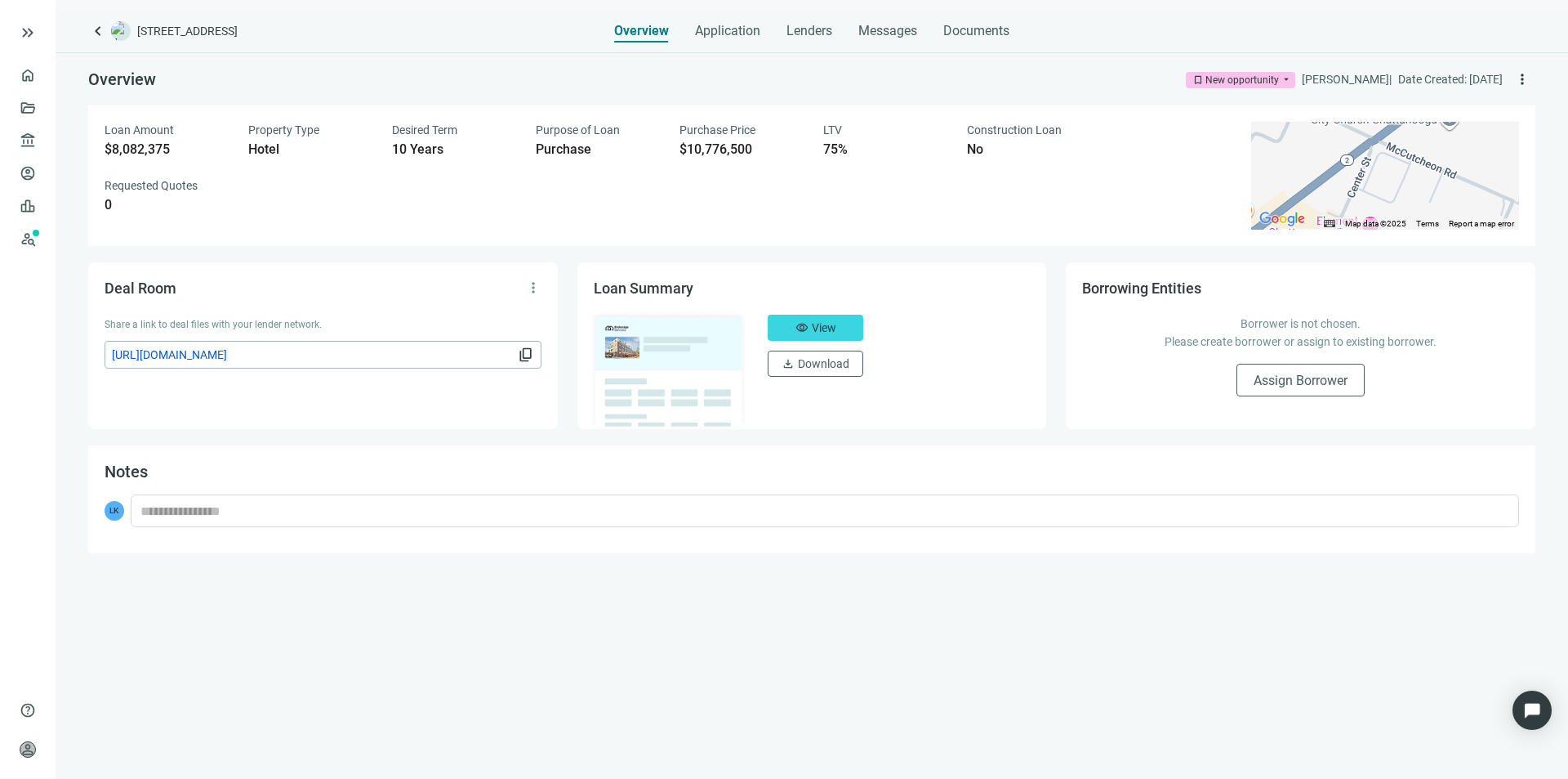
click at [630, 337] on img at bounding box center [668, 370] width 160 height 121
click at [808, 327] on button "visibility View" at bounding box center [815, 328] width 95 height 27
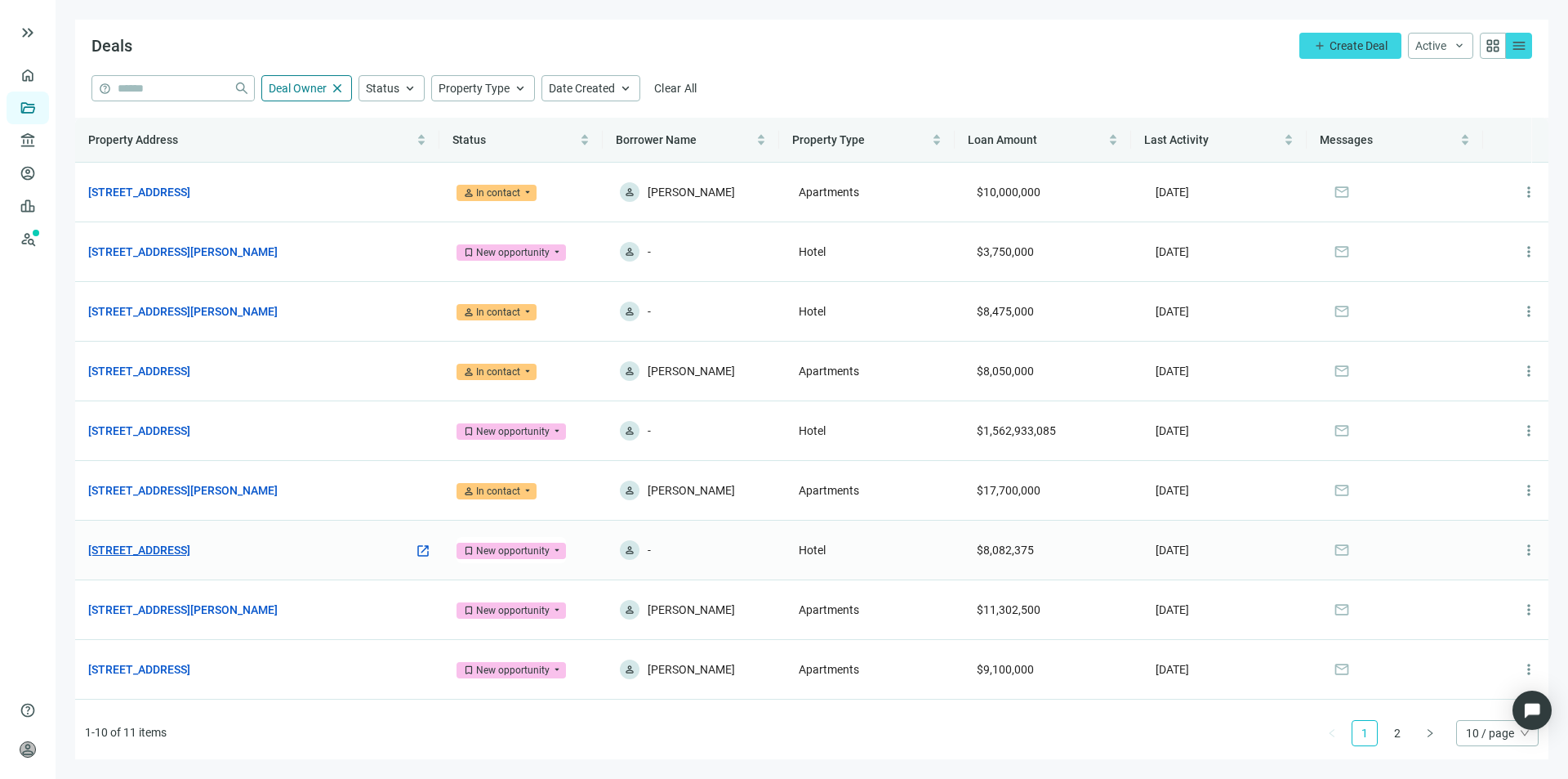
click at [191, 549] on link "[STREET_ADDRESS]" at bounding box center [138, 550] width 102 height 18
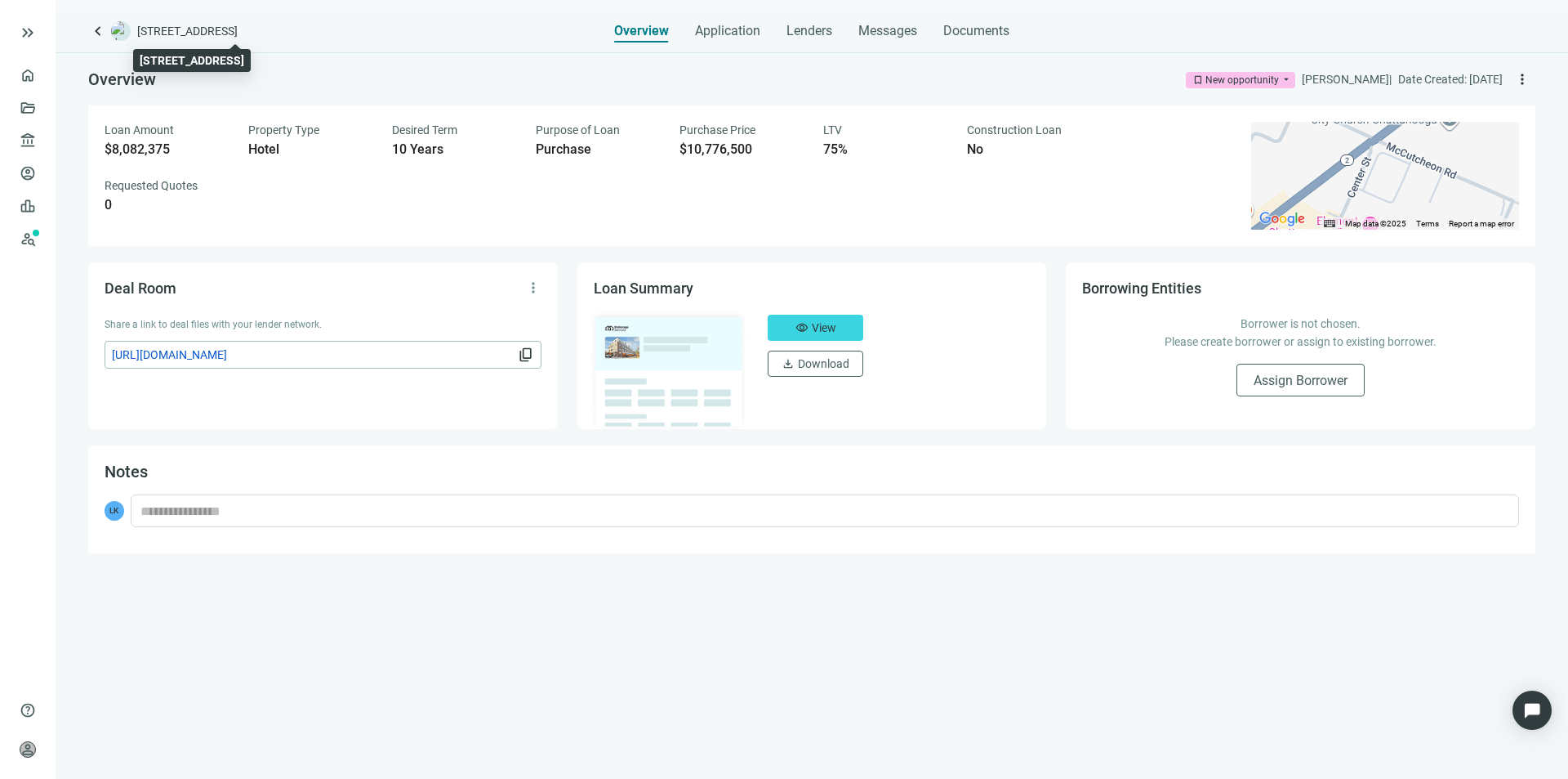
click at [202, 33] on span "[STREET_ADDRESS]" at bounding box center [187, 31] width 100 height 17
click at [615, 354] on img at bounding box center [668, 370] width 160 height 121
click at [812, 325] on span "View" at bounding box center [824, 328] width 25 height 13
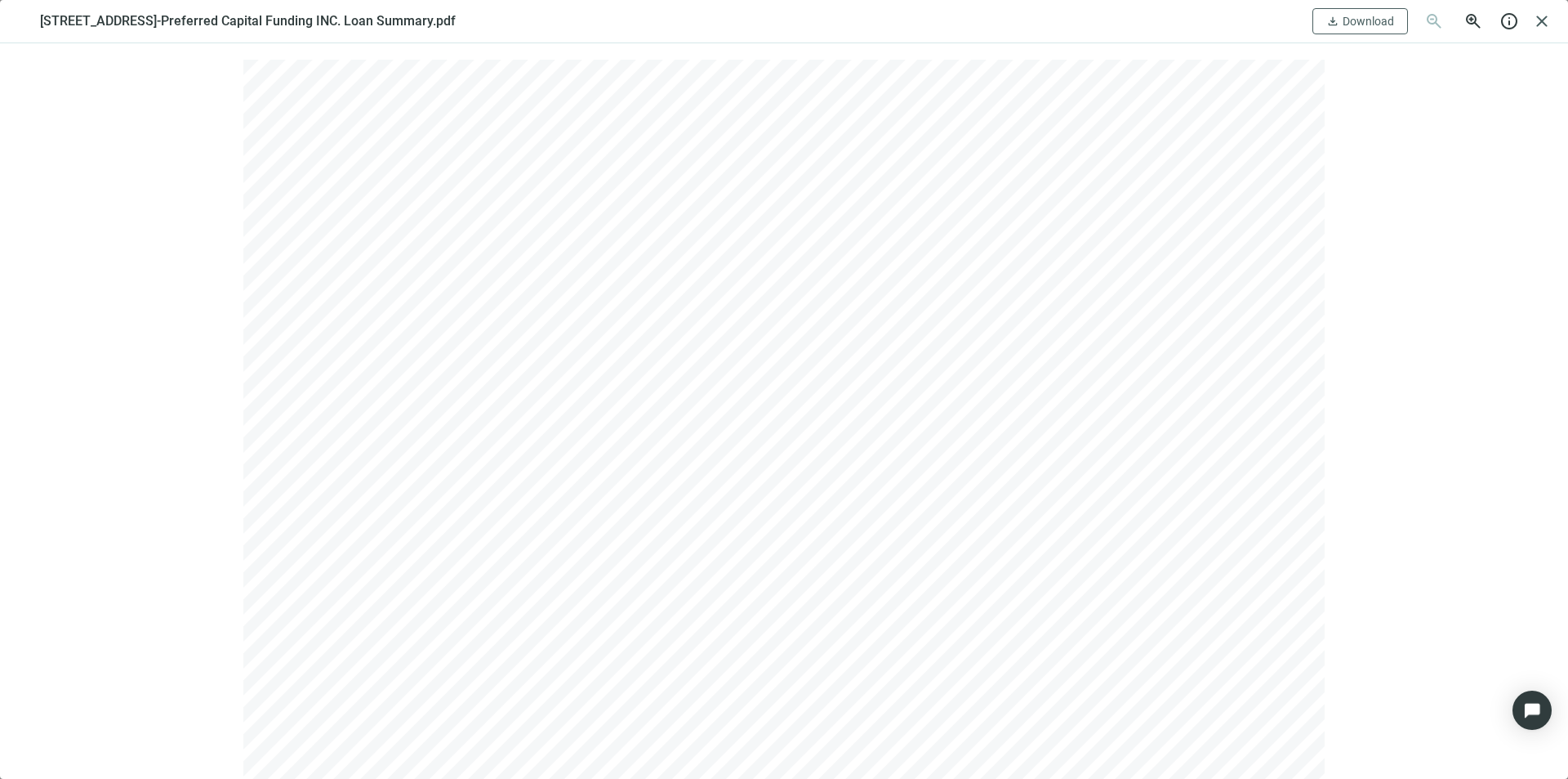
click at [45, 19] on span "2340 Center St, Chattanooga, TN 37421-Preferred Capital Funding INC. Loan Summa…" at bounding box center [248, 22] width 416 height 20
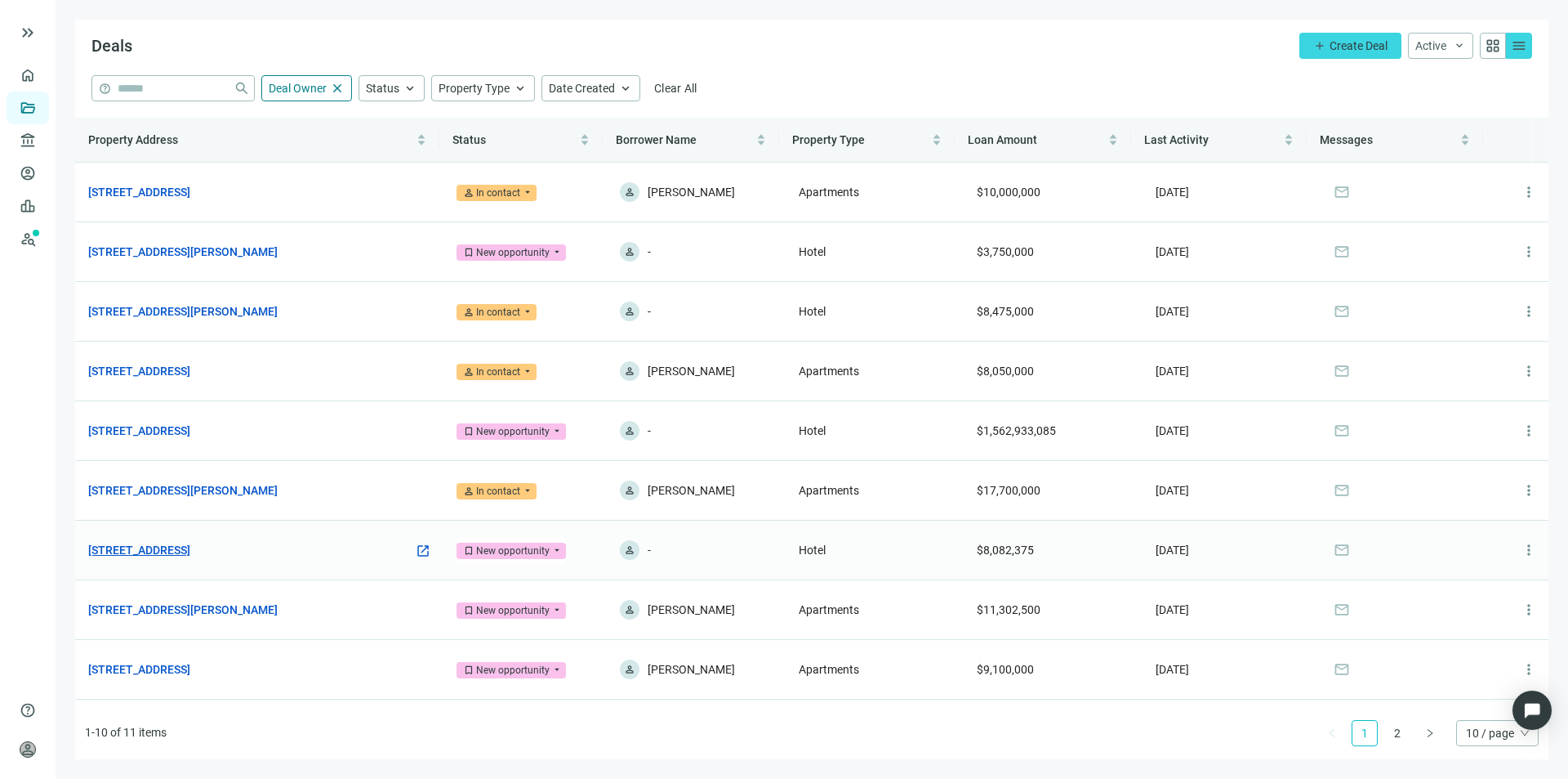
click at [191, 548] on link "[STREET_ADDRESS]" at bounding box center [138, 550] width 102 height 18
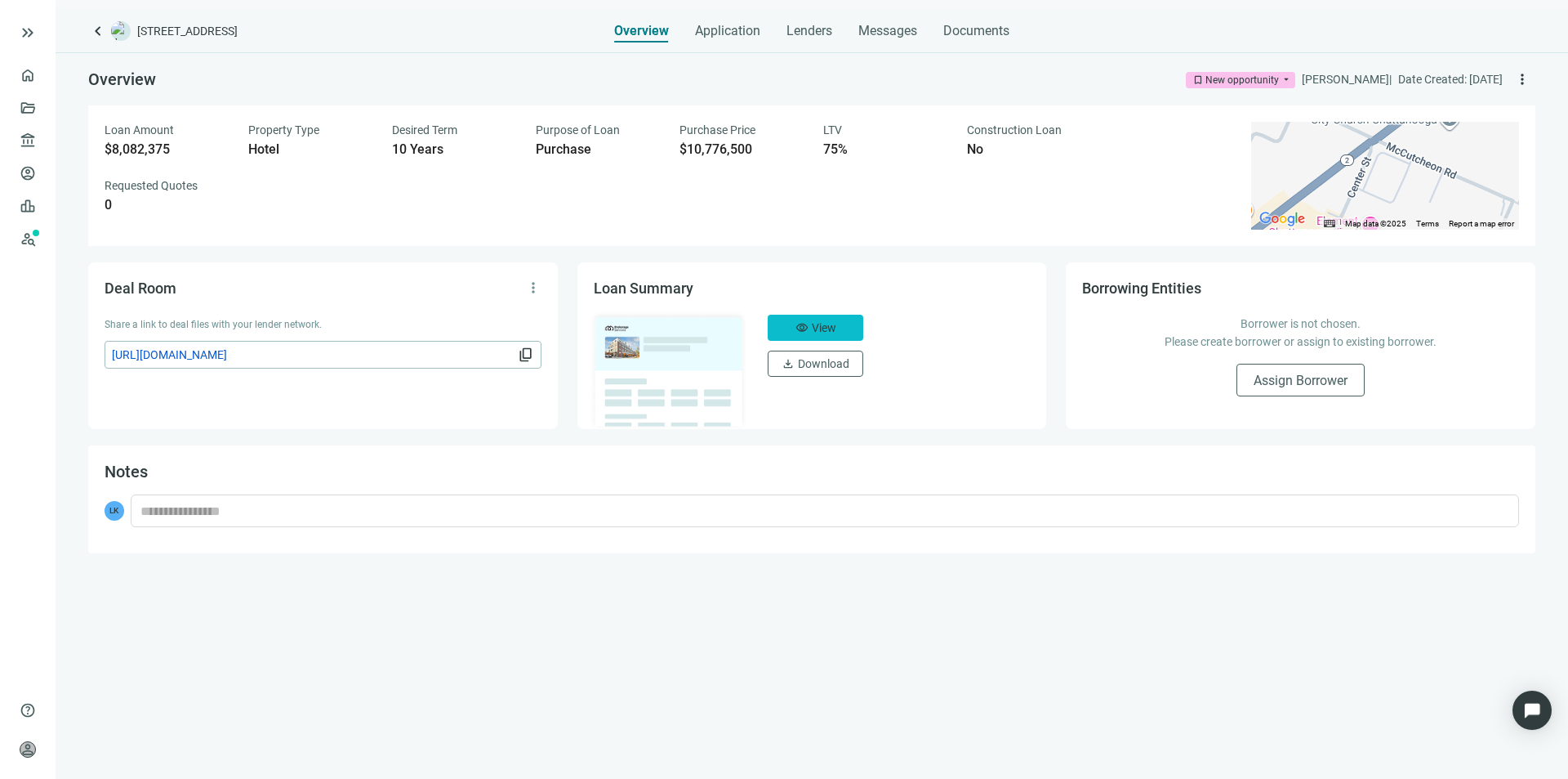
click at [812, 322] on span "View" at bounding box center [824, 328] width 25 height 13
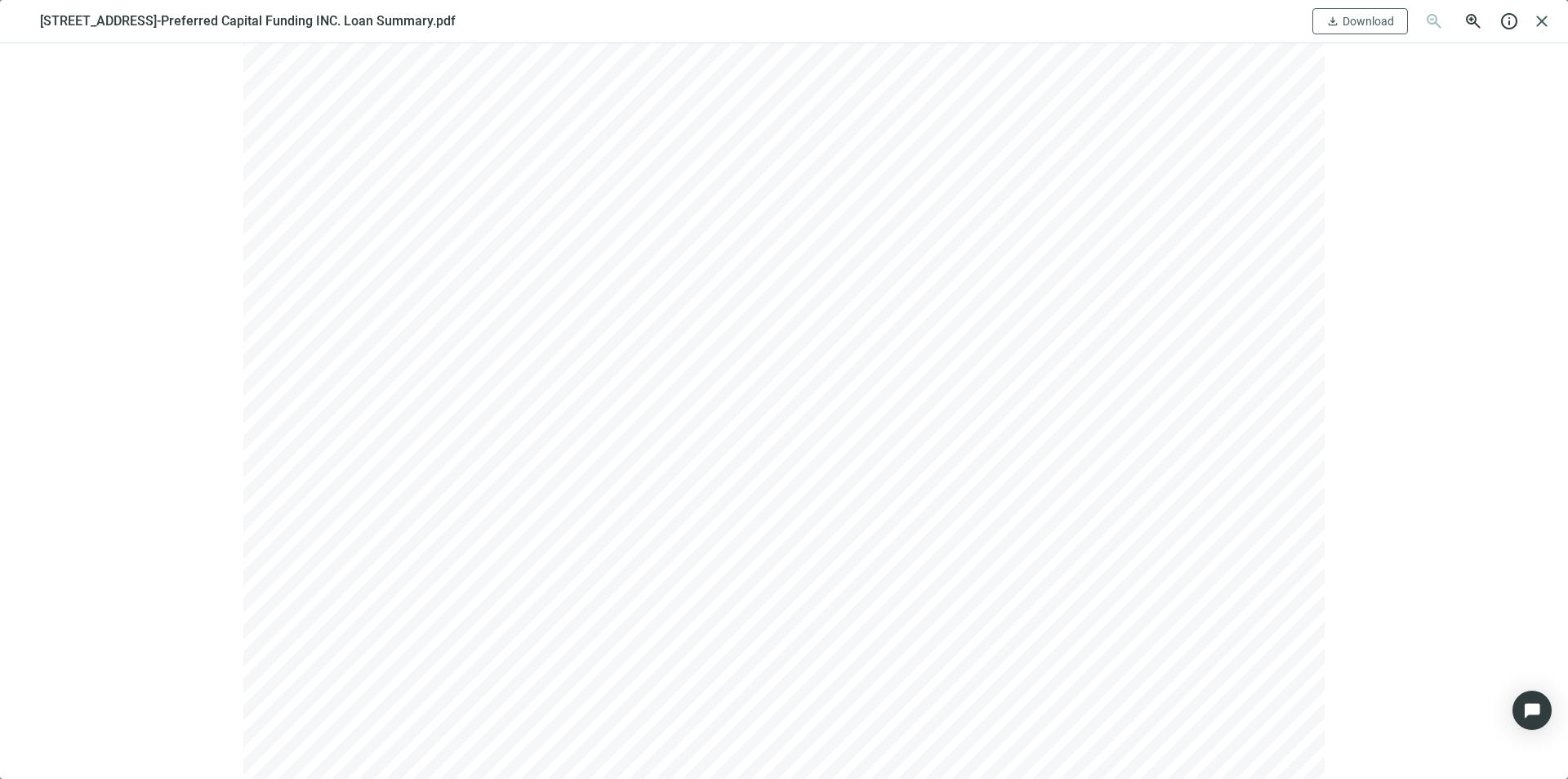
scroll to position [3873, 0]
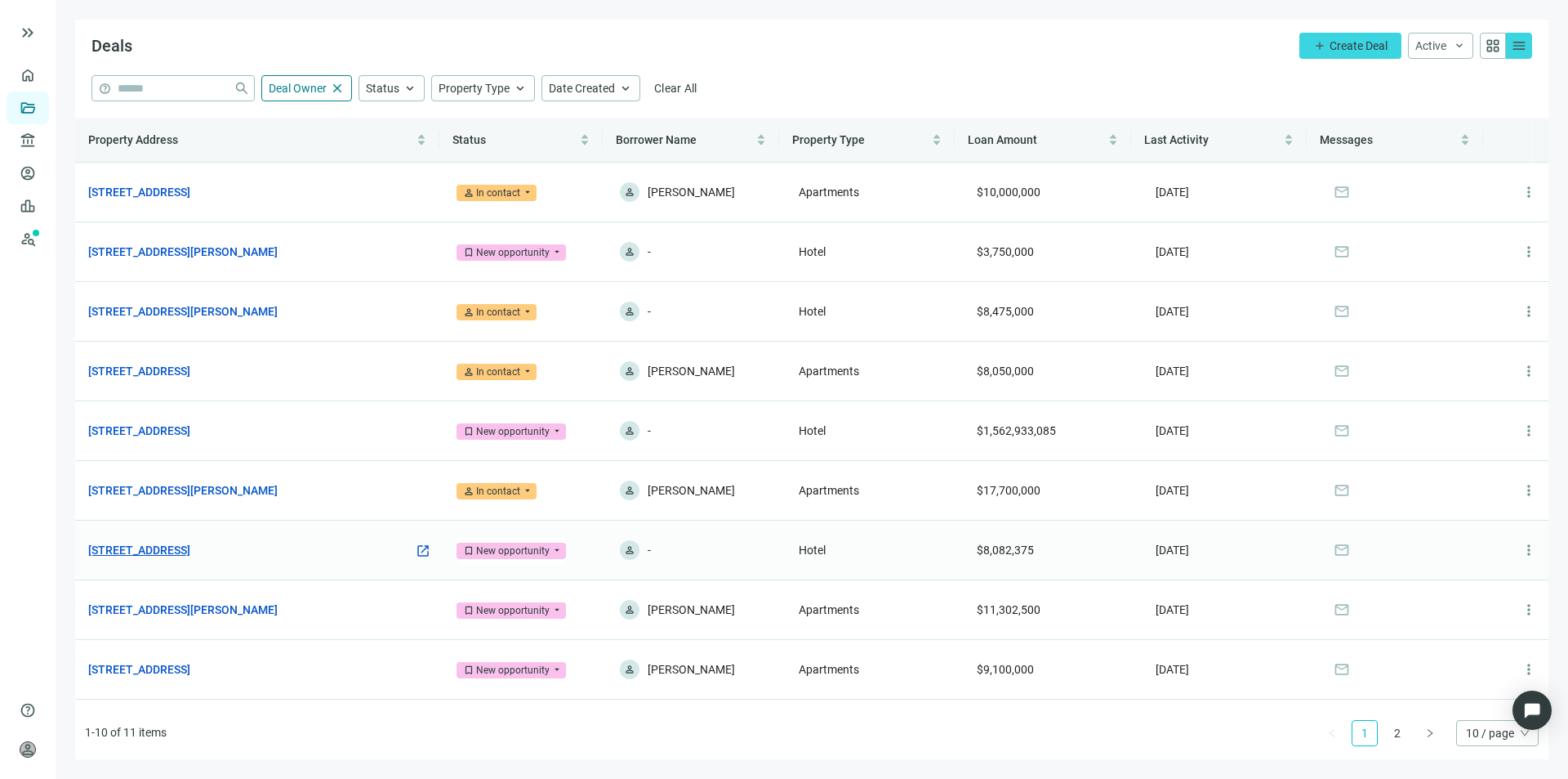
click at [191, 544] on link "[STREET_ADDRESS]" at bounding box center [138, 550] width 102 height 18
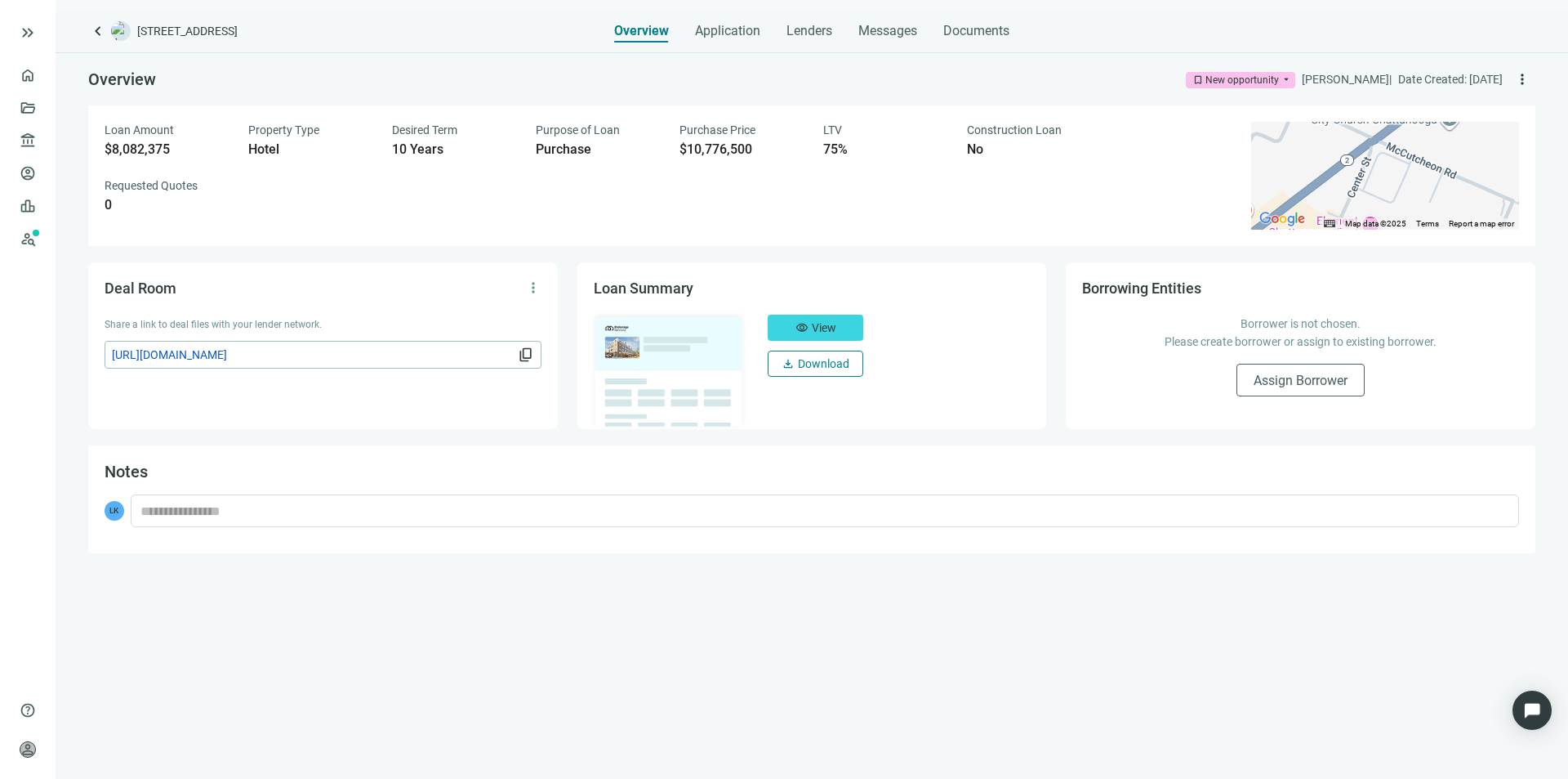
click at [798, 364] on span "Download" at bounding box center [823, 364] width 51 height 13
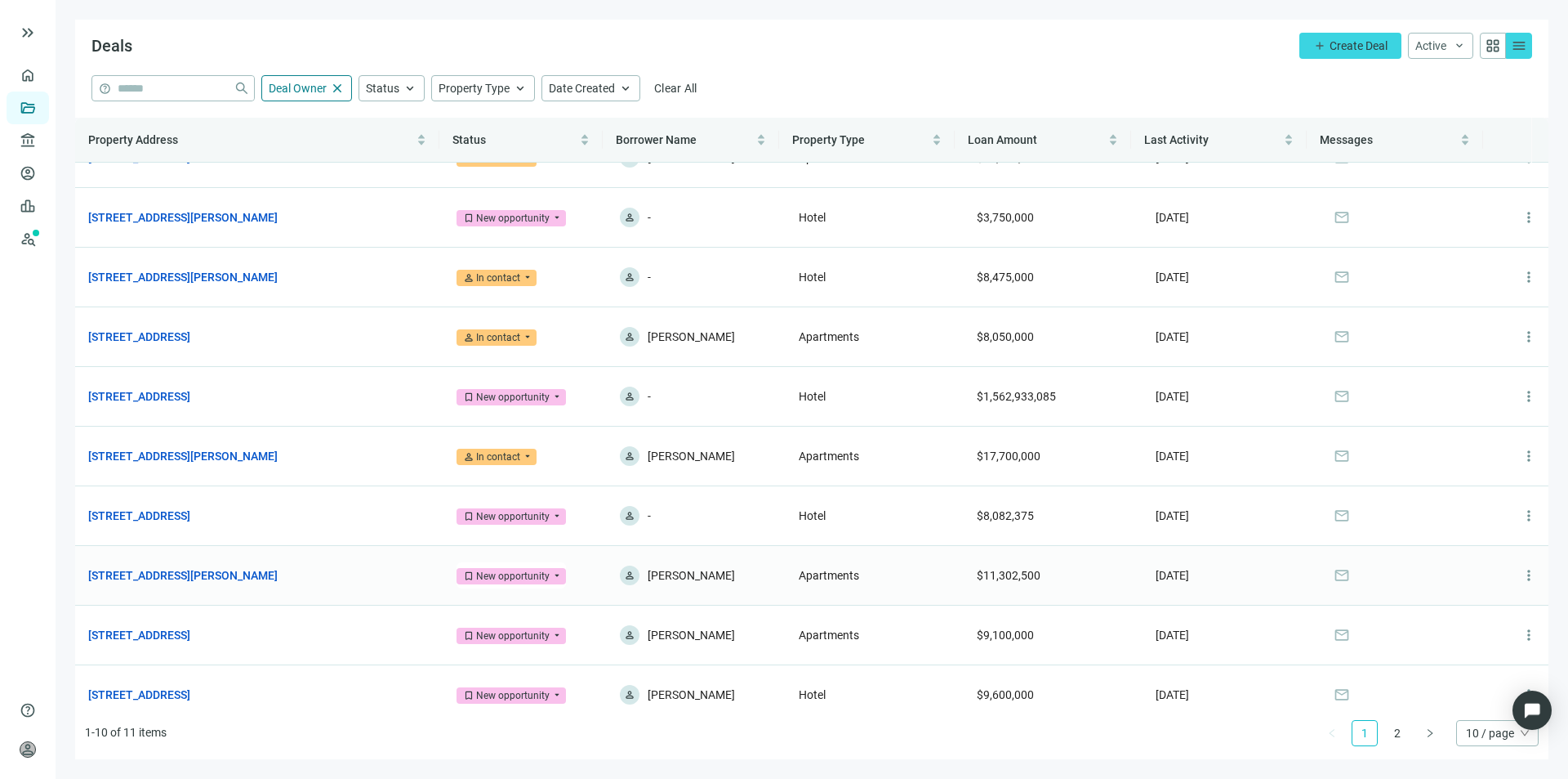
scroll to position [52, 0]
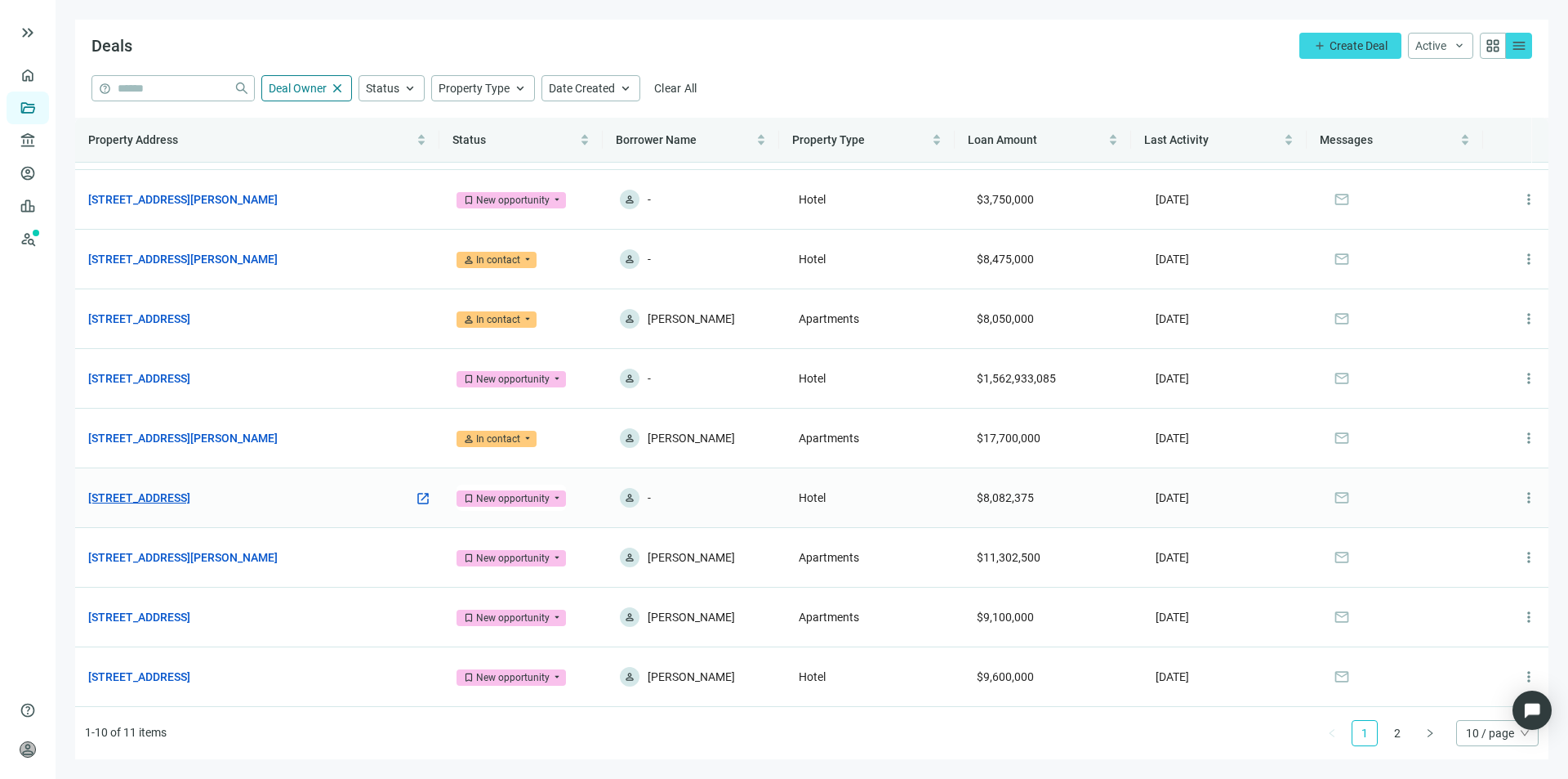
click at [191, 501] on link "[STREET_ADDRESS]" at bounding box center [138, 498] width 102 height 18
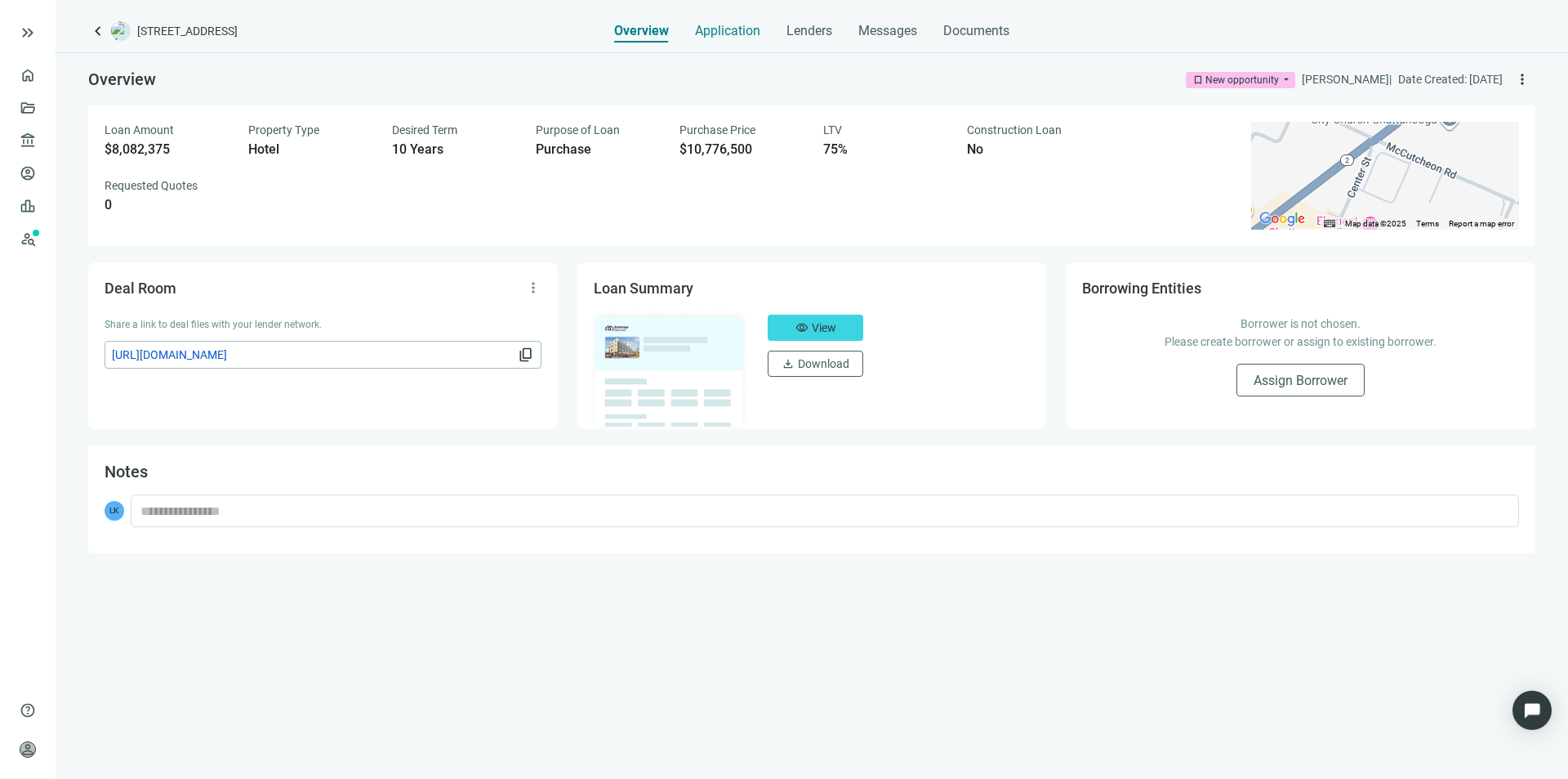
click at [734, 28] on span "Application" at bounding box center [727, 31] width 65 height 17
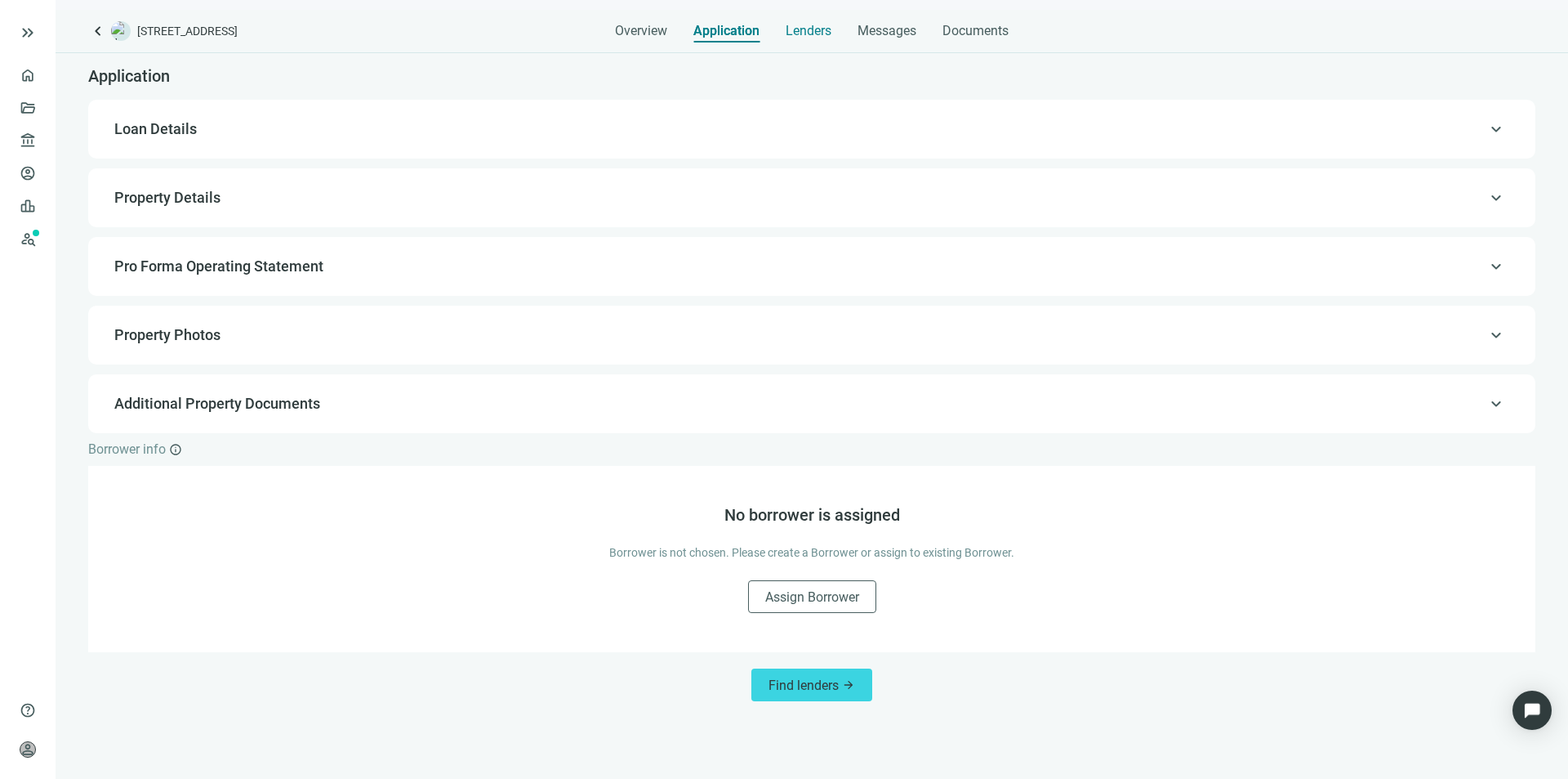
click at [824, 33] on span "Lenders" at bounding box center [808, 31] width 46 height 17
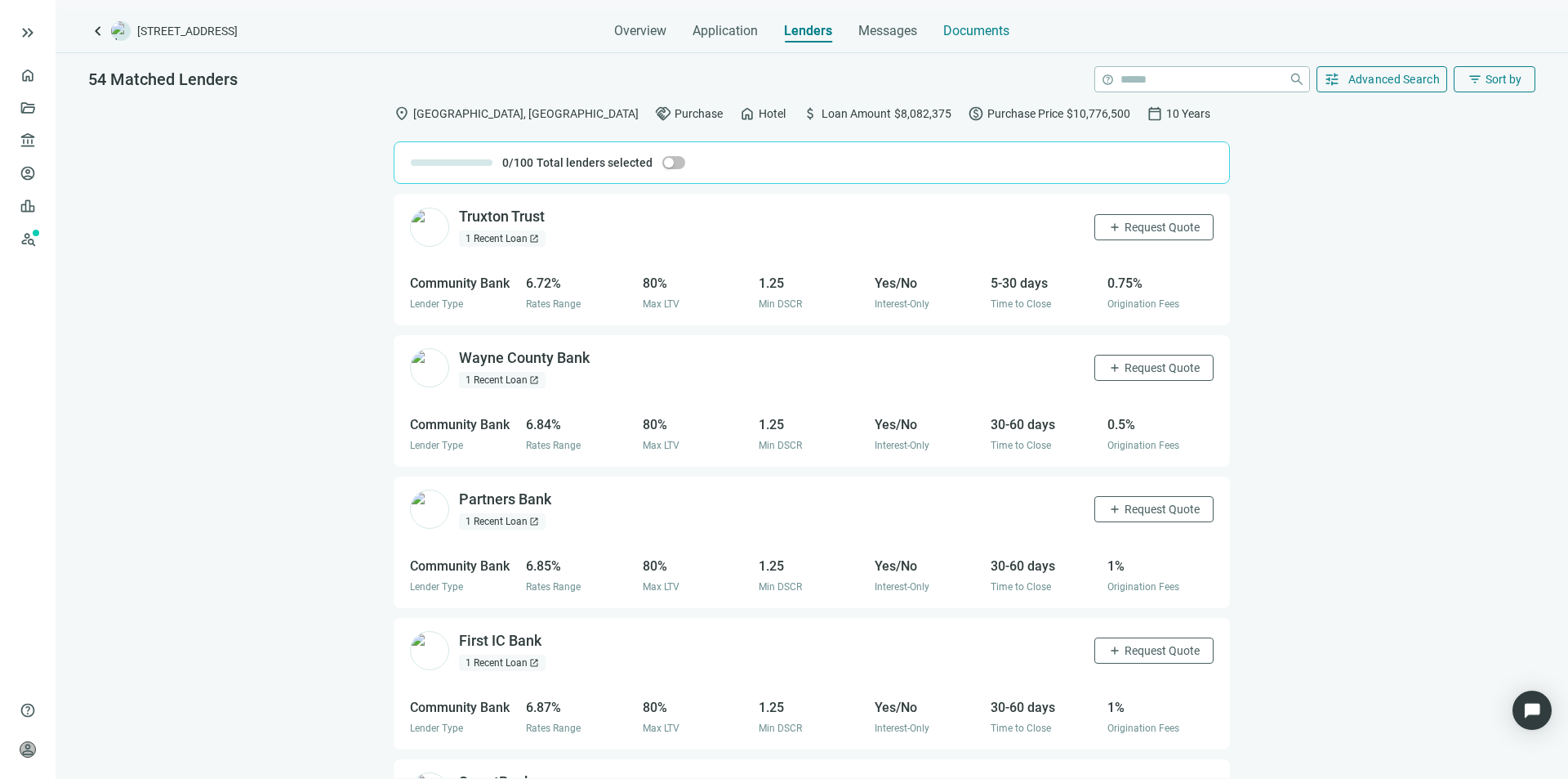
click at [960, 27] on span "Documents" at bounding box center [977, 31] width 66 height 17
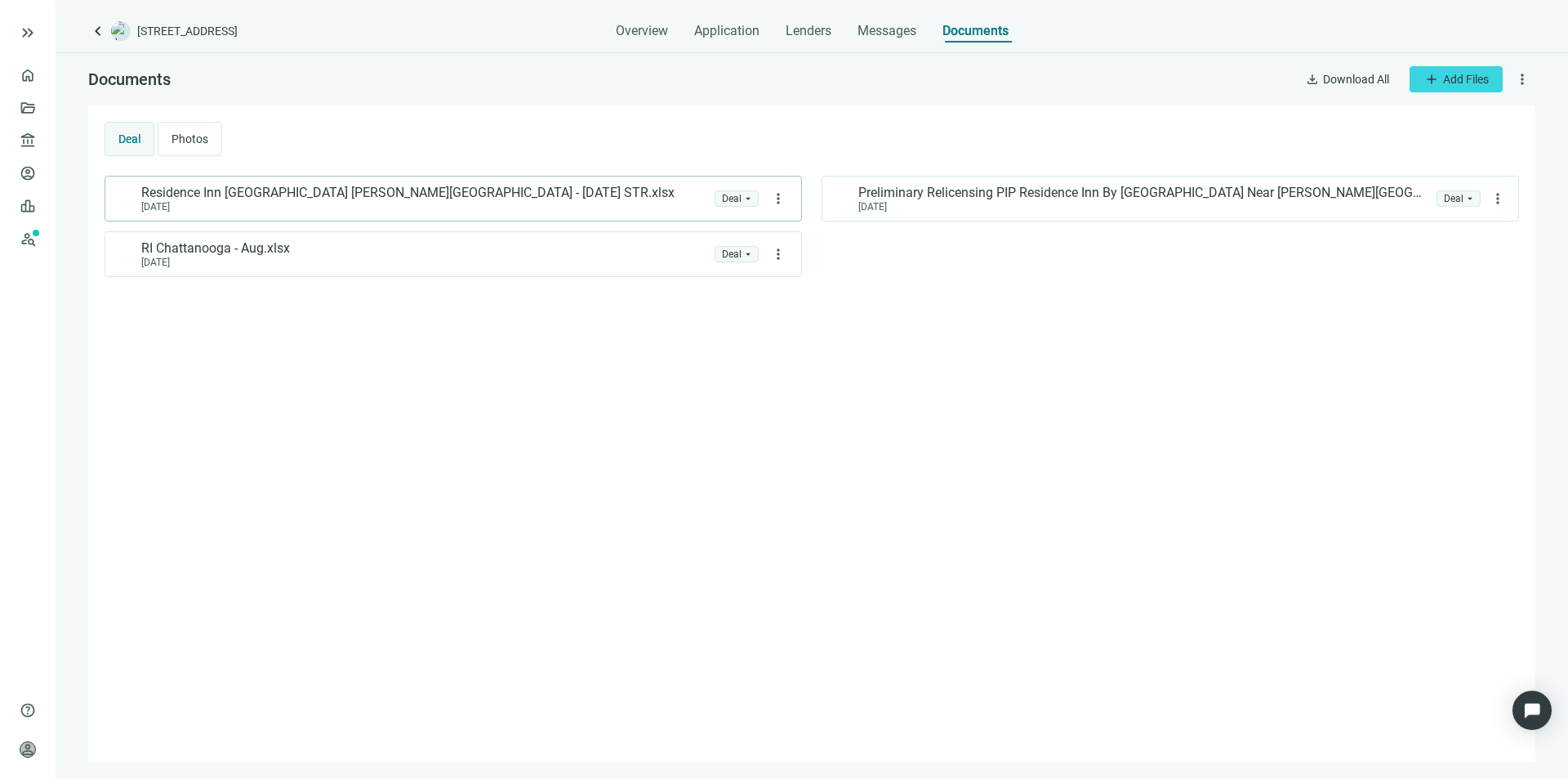
click at [324, 200] on span "Residence Inn Chattanooga Hamilton Place - July 2025 STR.xlsx" at bounding box center [408, 193] width 533 height 17
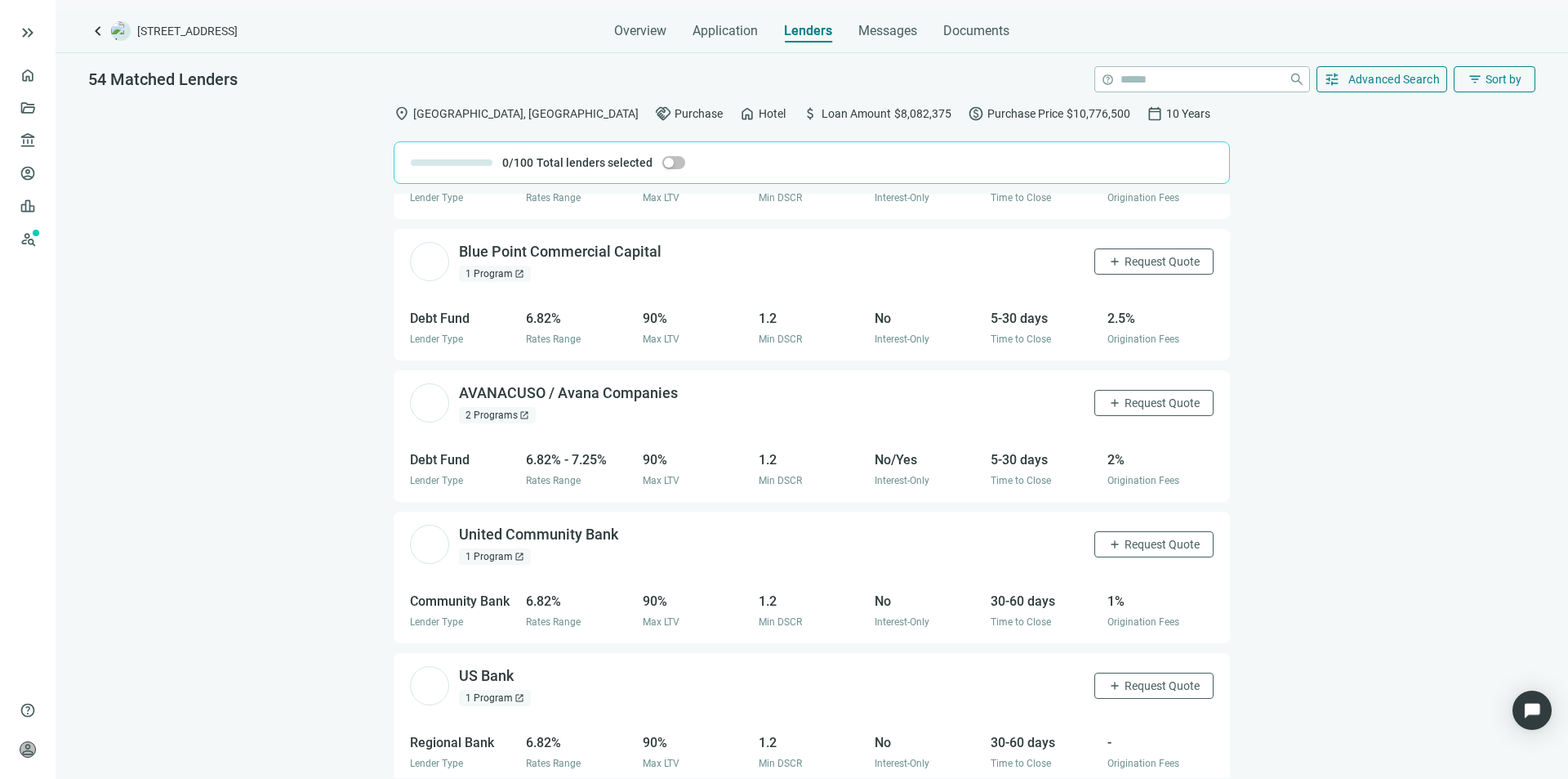
scroll to position [3181, 0]
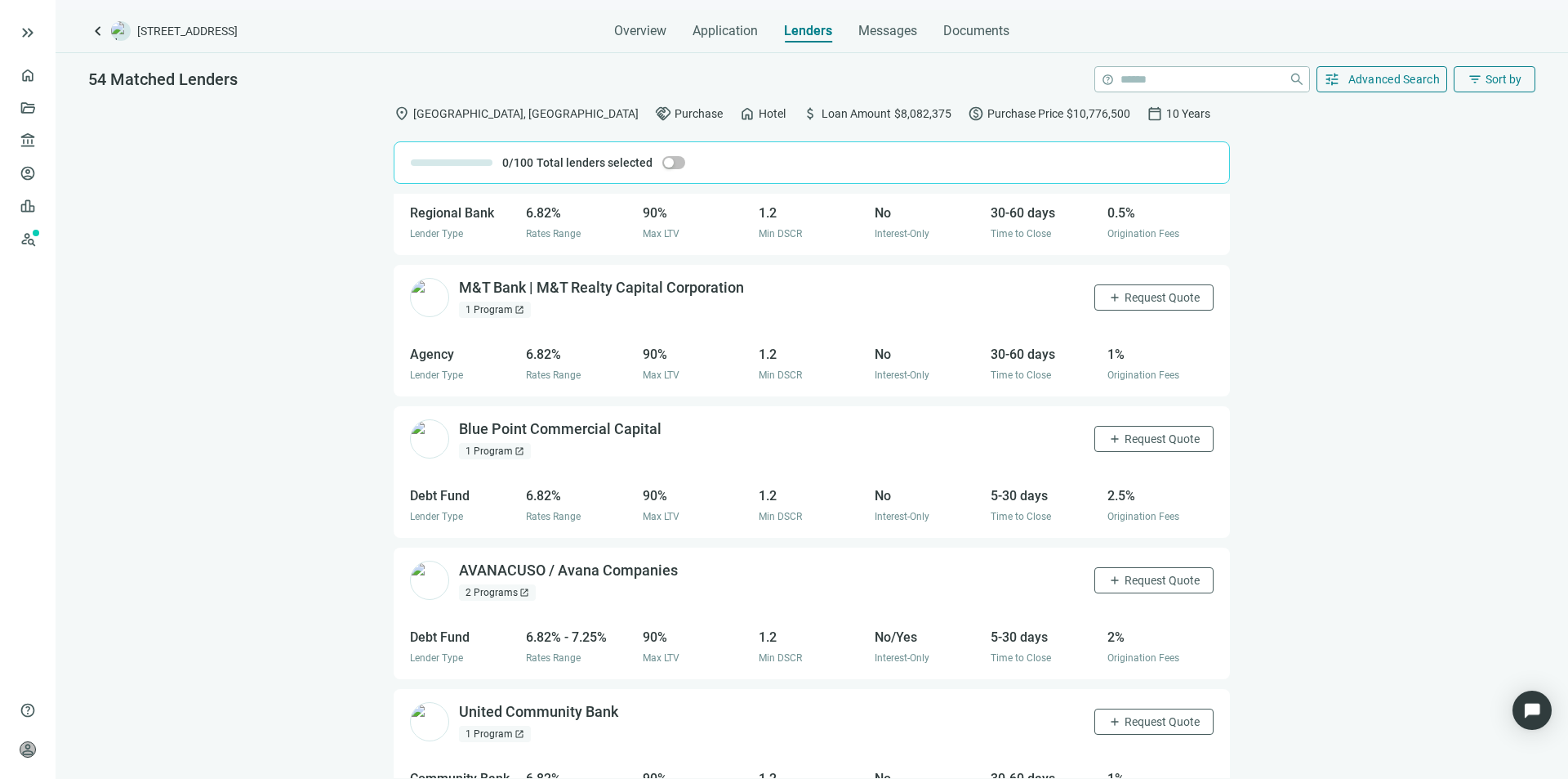
click at [943, 36] on div "Overview Application Lenders Messages Documents" at bounding box center [812, 26] width 395 height 32
click at [959, 31] on span "Documents" at bounding box center [977, 31] width 66 height 17
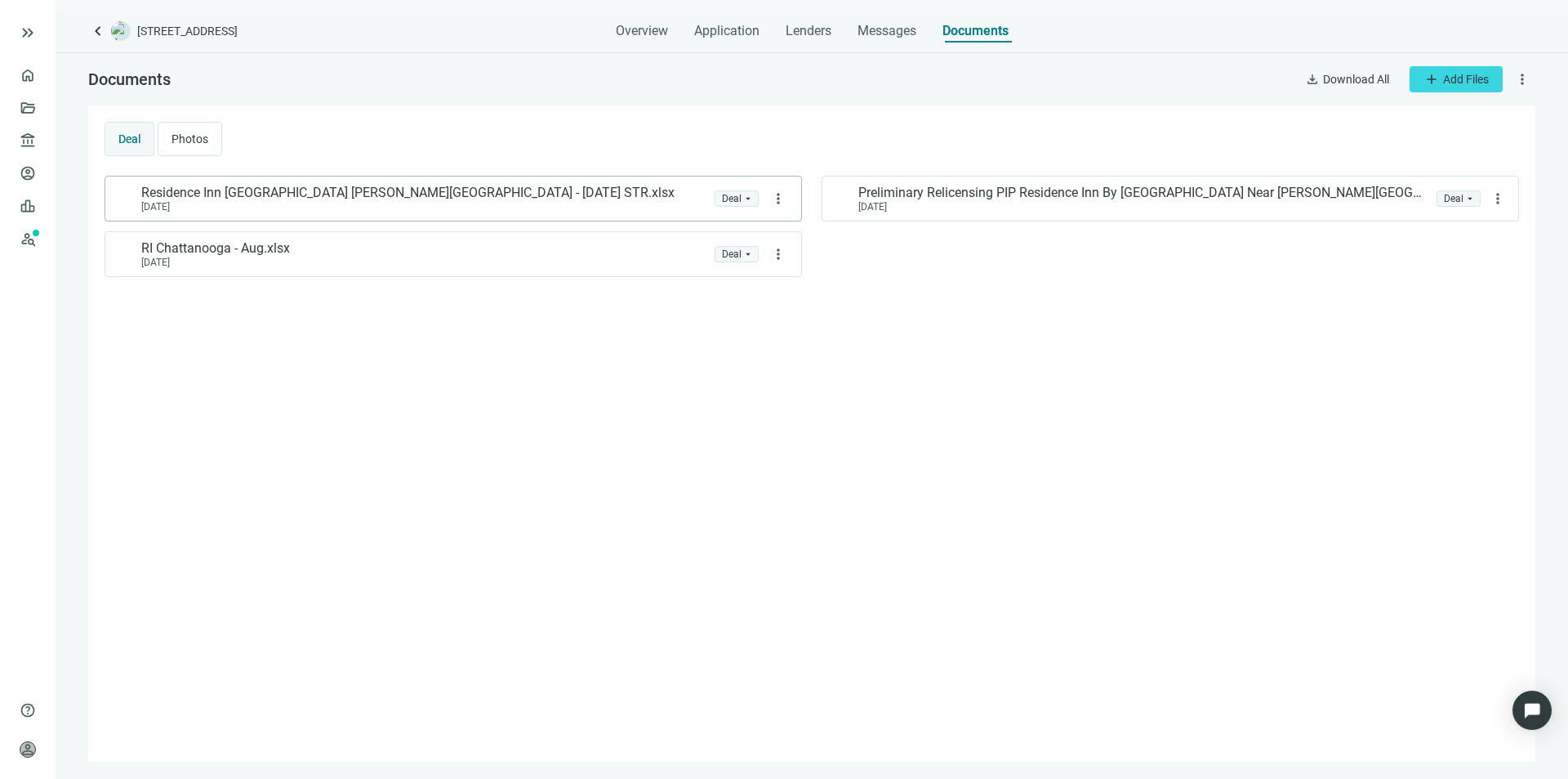
click at [222, 194] on span "Residence Inn Chattanooga Hamilton Place - July 2025 STR.xlsx" at bounding box center [408, 193] width 533 height 17
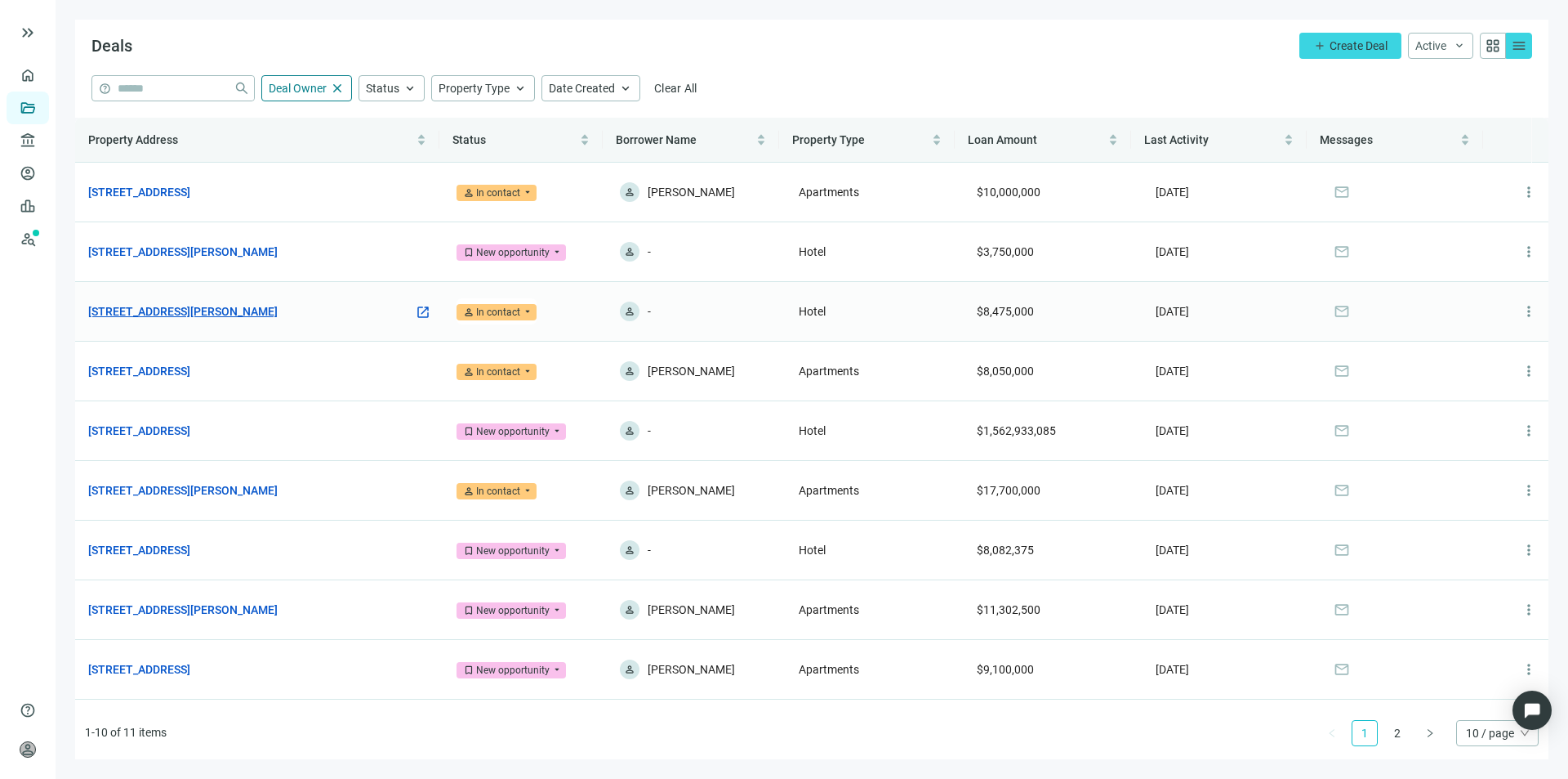
click at [231, 314] on link "[STREET_ADDRESS][PERSON_NAME]" at bounding box center [182, 312] width 190 height 18
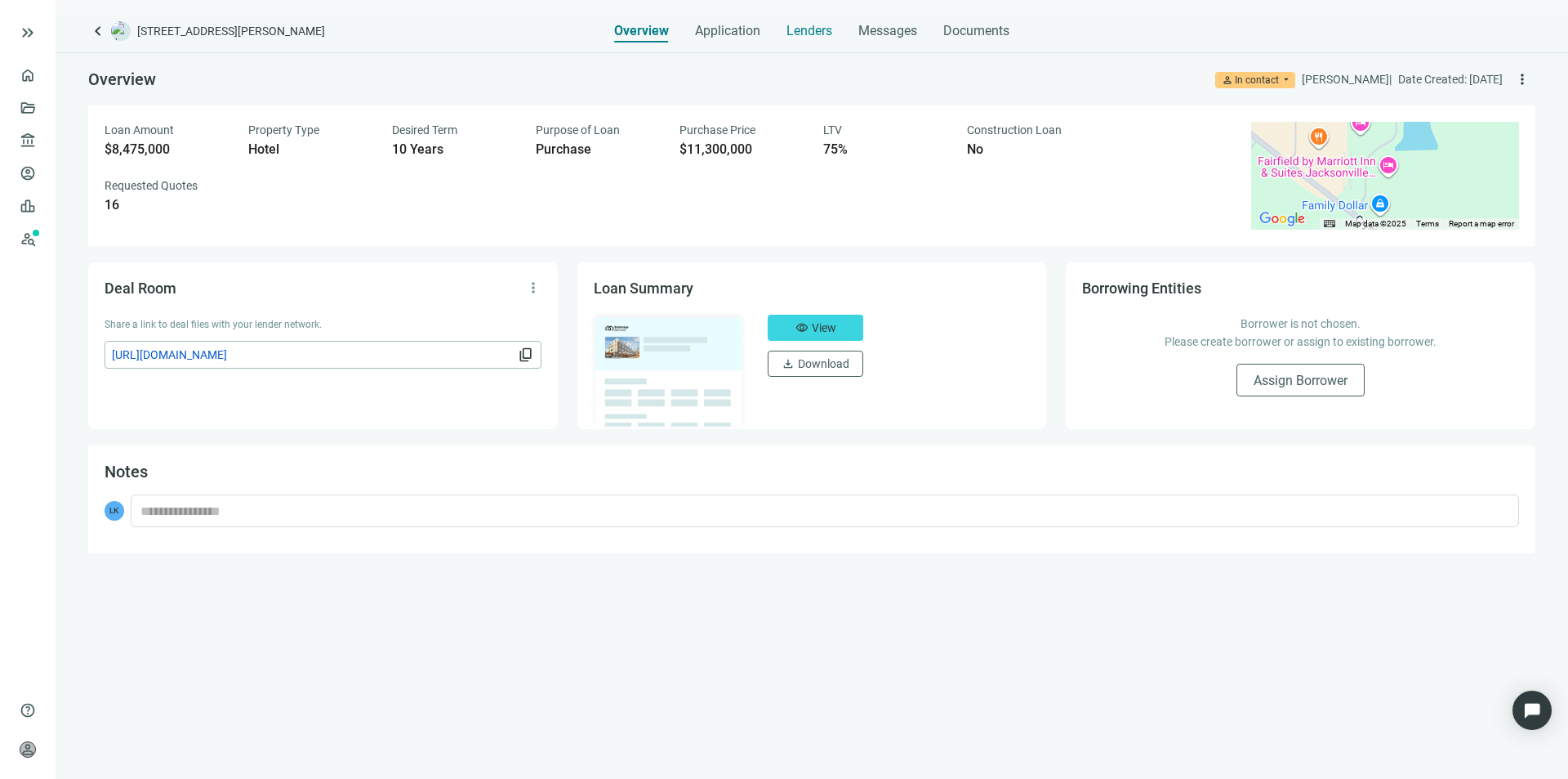
click at [818, 36] on span "Lenders" at bounding box center [809, 31] width 46 height 17
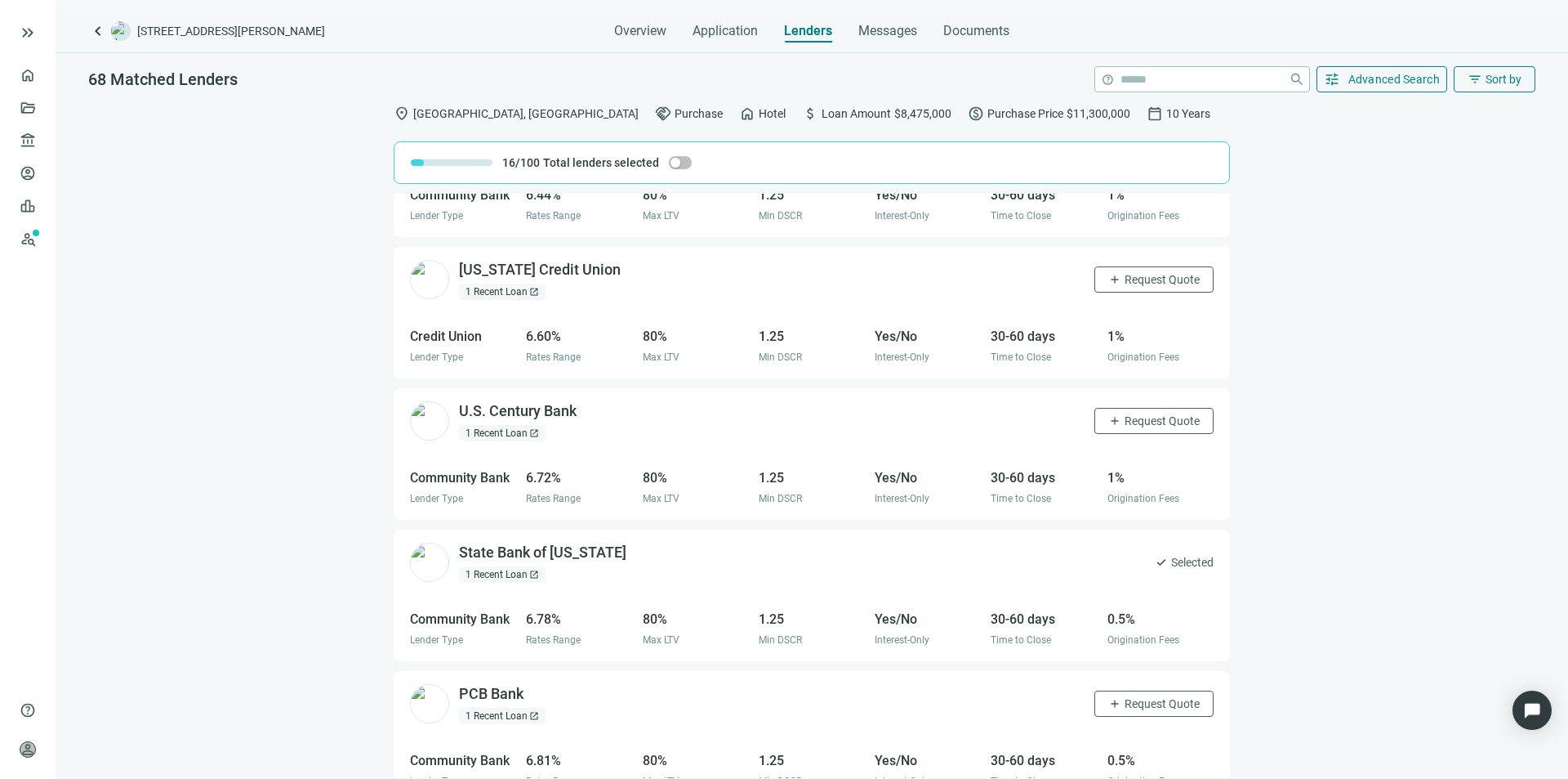
scroll to position [817, 0]
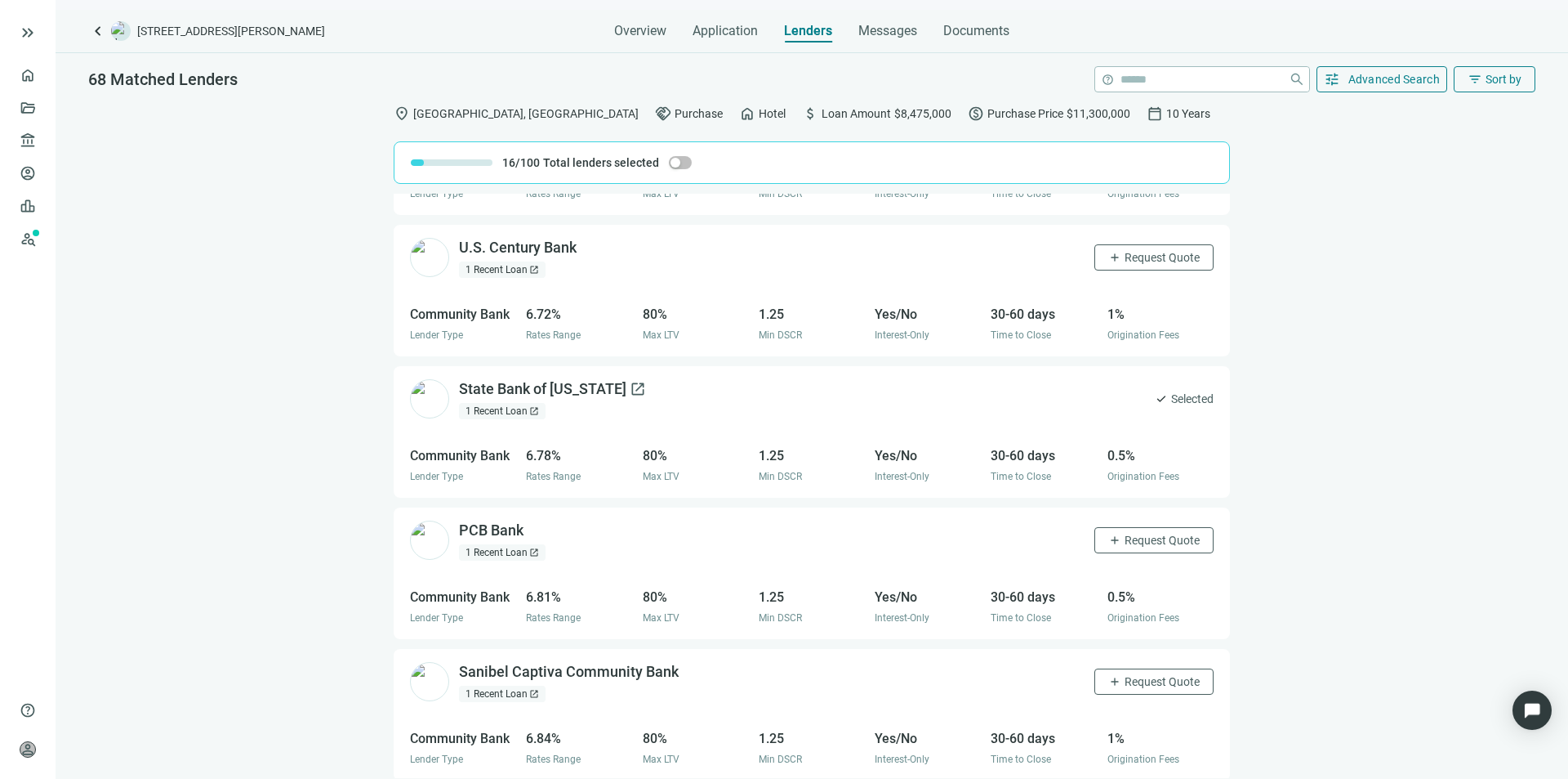
click at [543, 388] on div "State Bank of Texas open_in_new" at bounding box center [552, 390] width 187 height 21
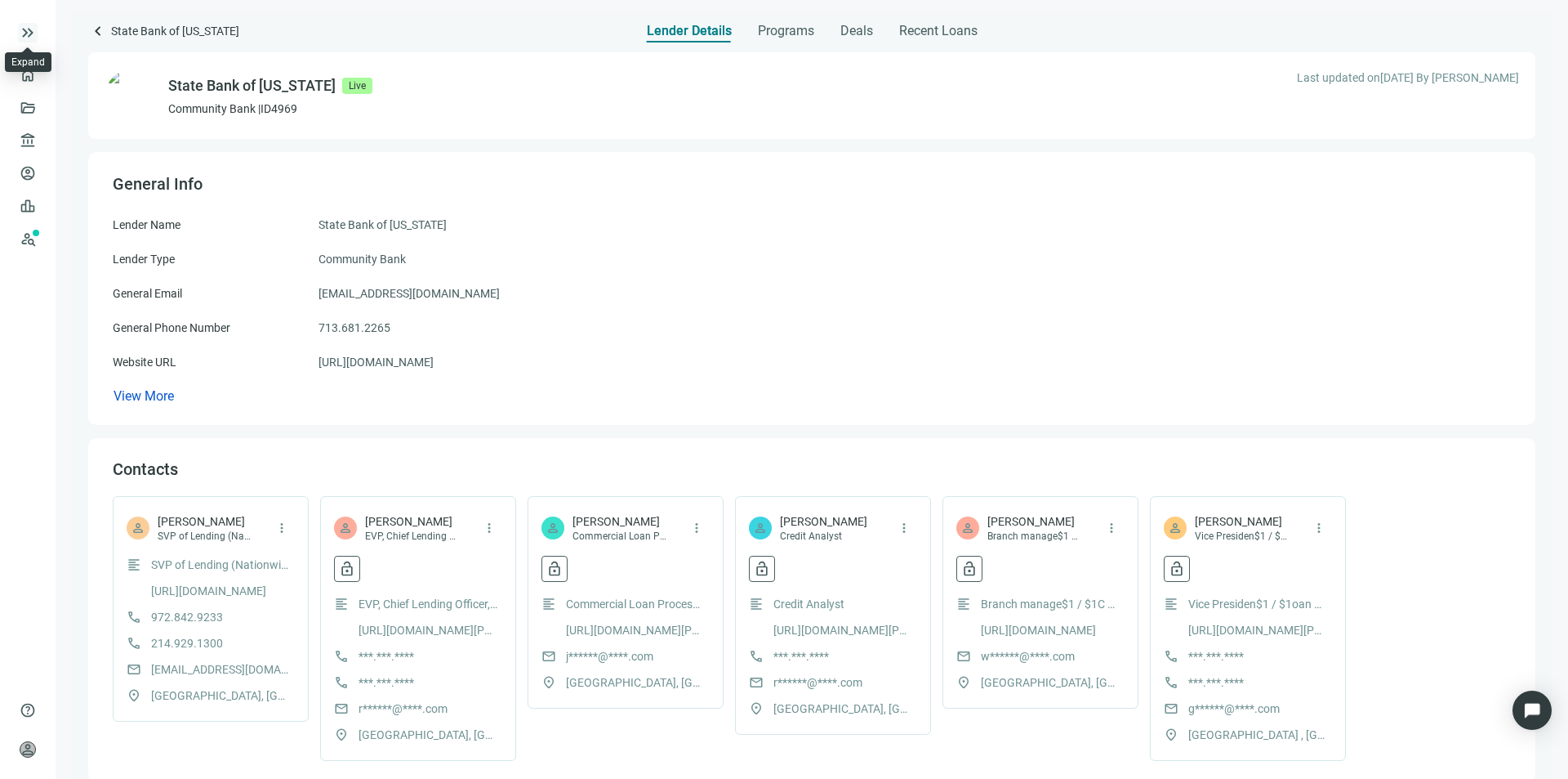
click at [25, 34] on span "keyboard_double_arrow_right" at bounding box center [28, 33] width 20 height 20
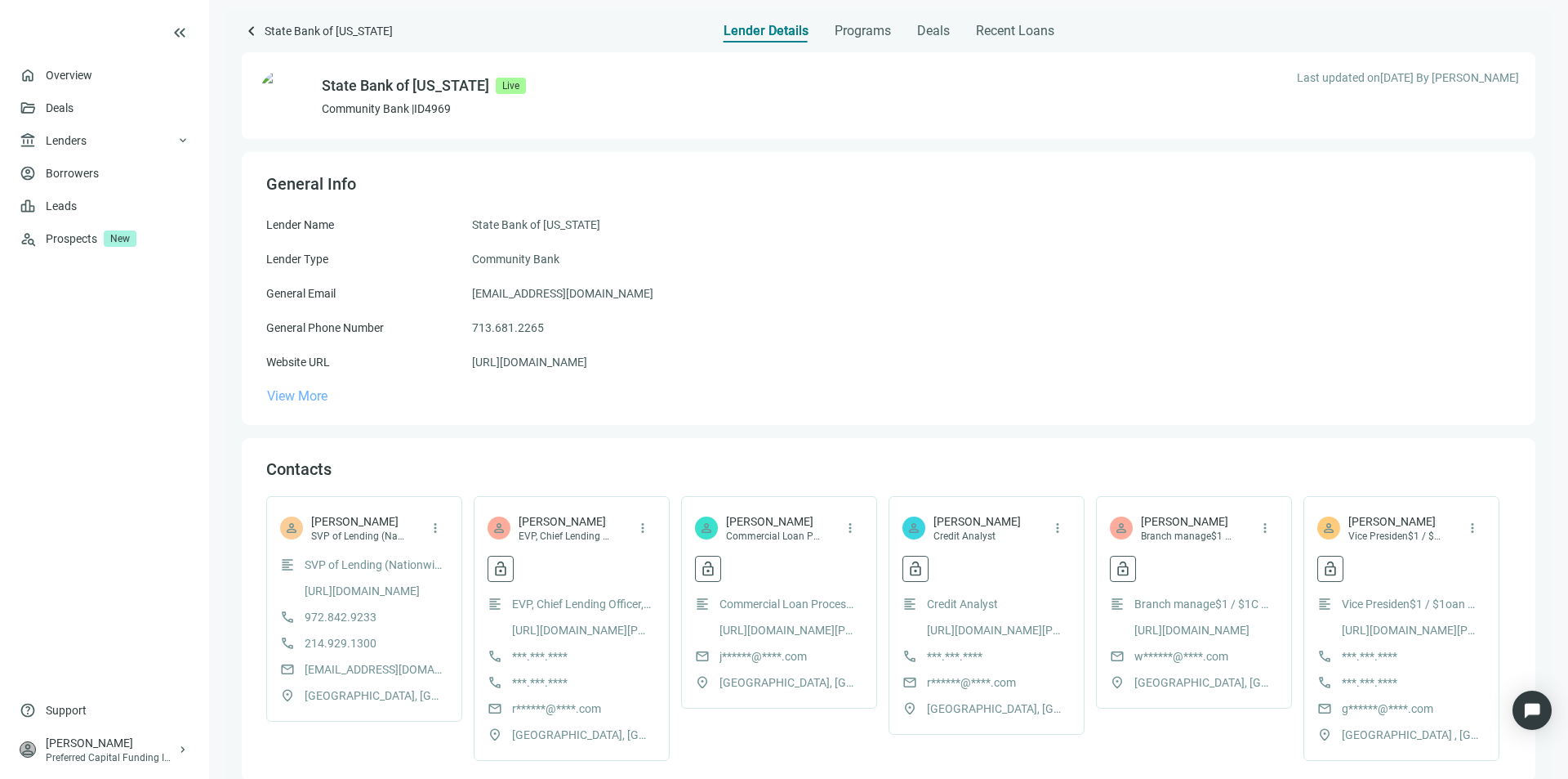
click at [317, 395] on span "View More" at bounding box center [297, 395] width 60 height 16
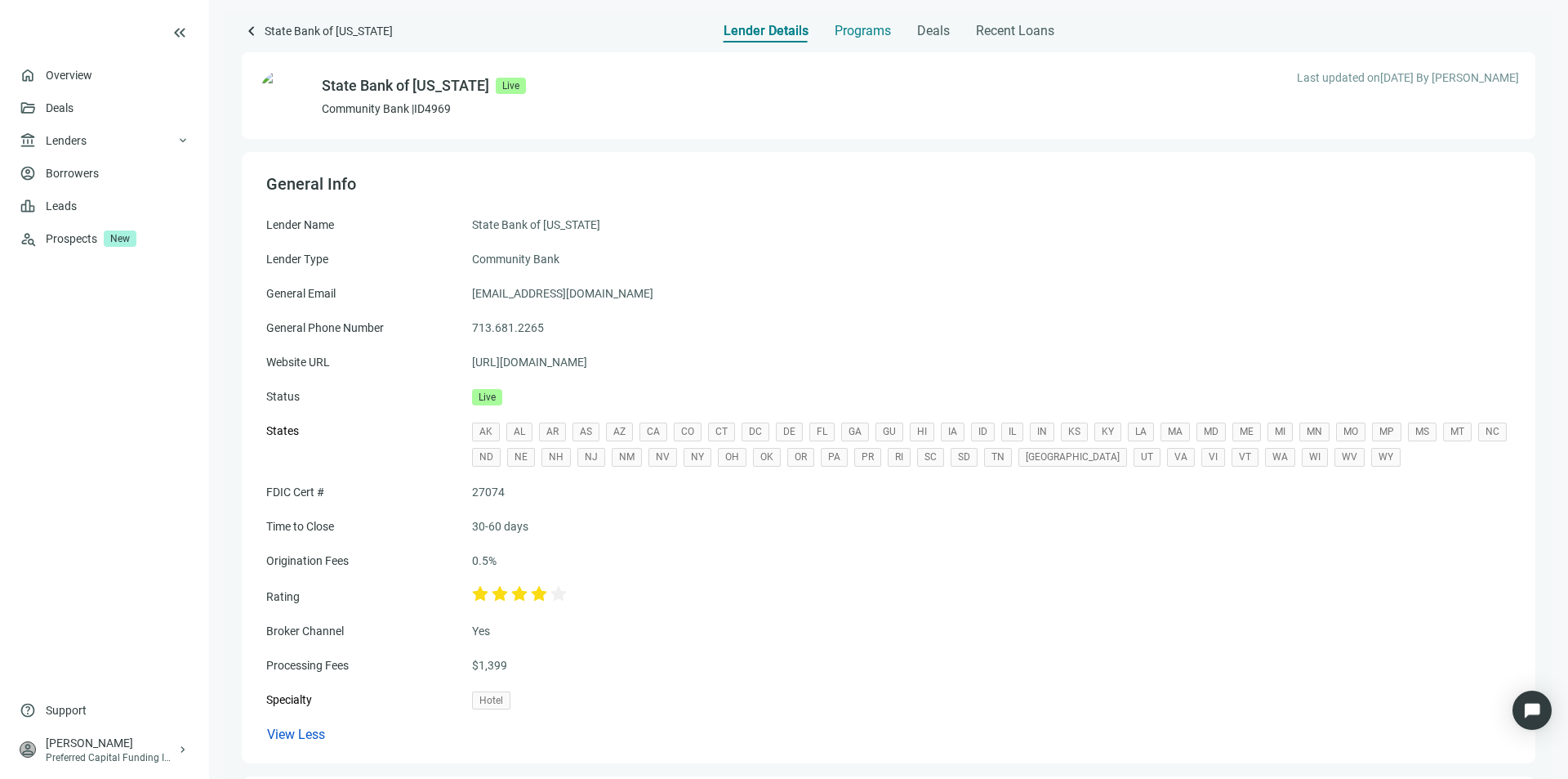
click at [850, 35] on span "Programs" at bounding box center [863, 31] width 56 height 17
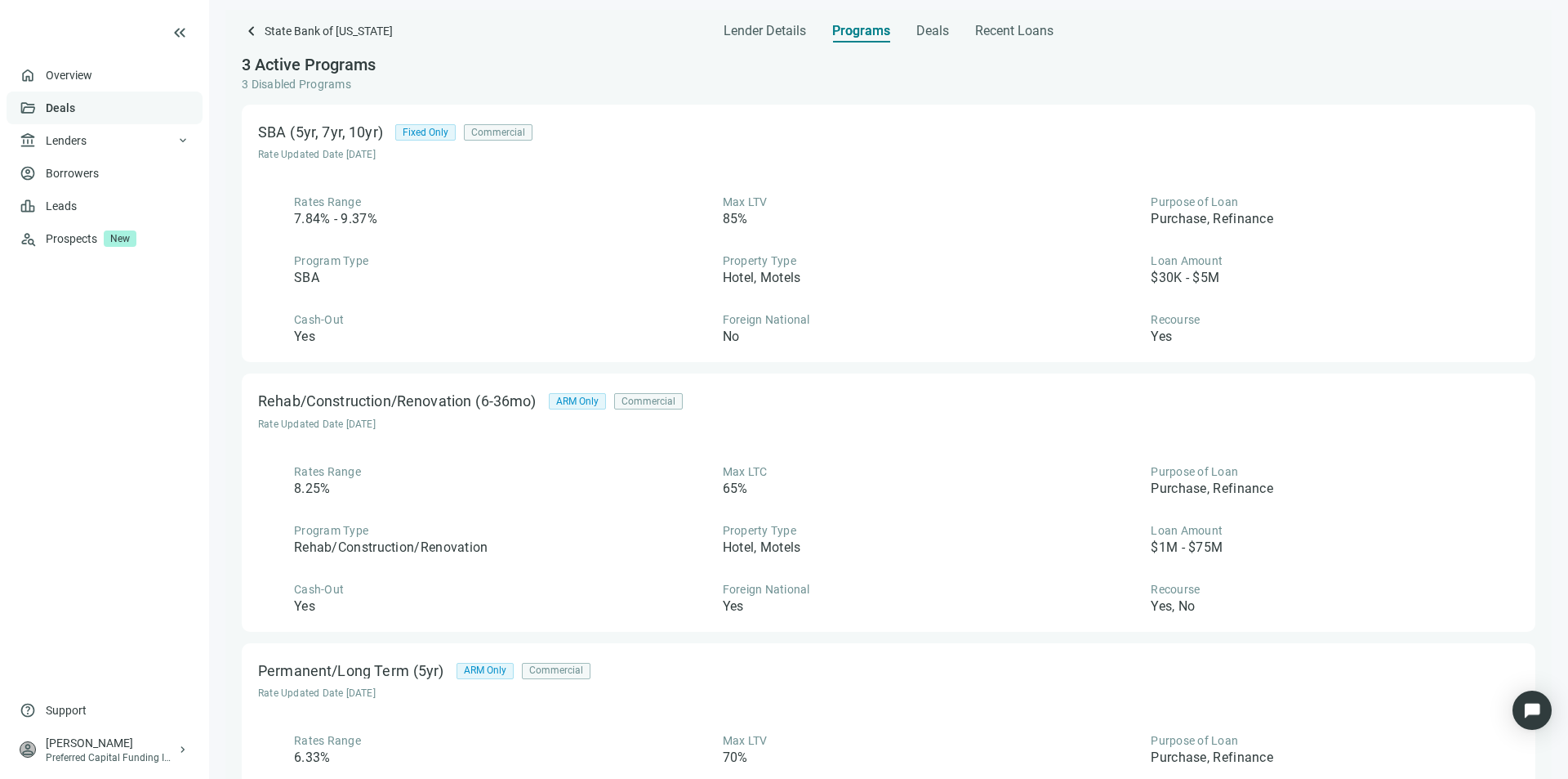
click at [72, 109] on link "Deals" at bounding box center [60, 108] width 29 height 13
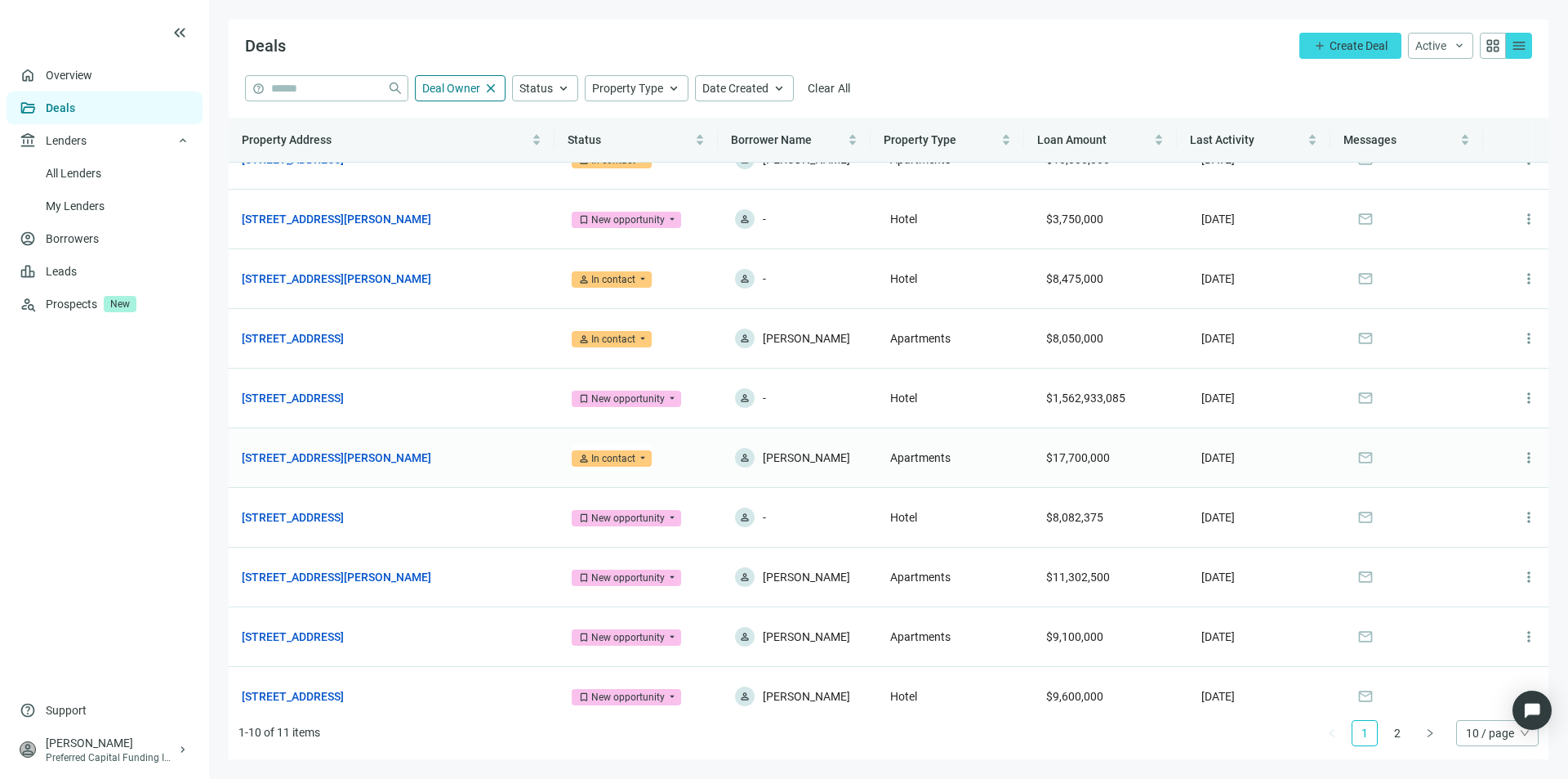
scroll to position [59, 0]
